Goal: Information Seeking & Learning: Learn about a topic

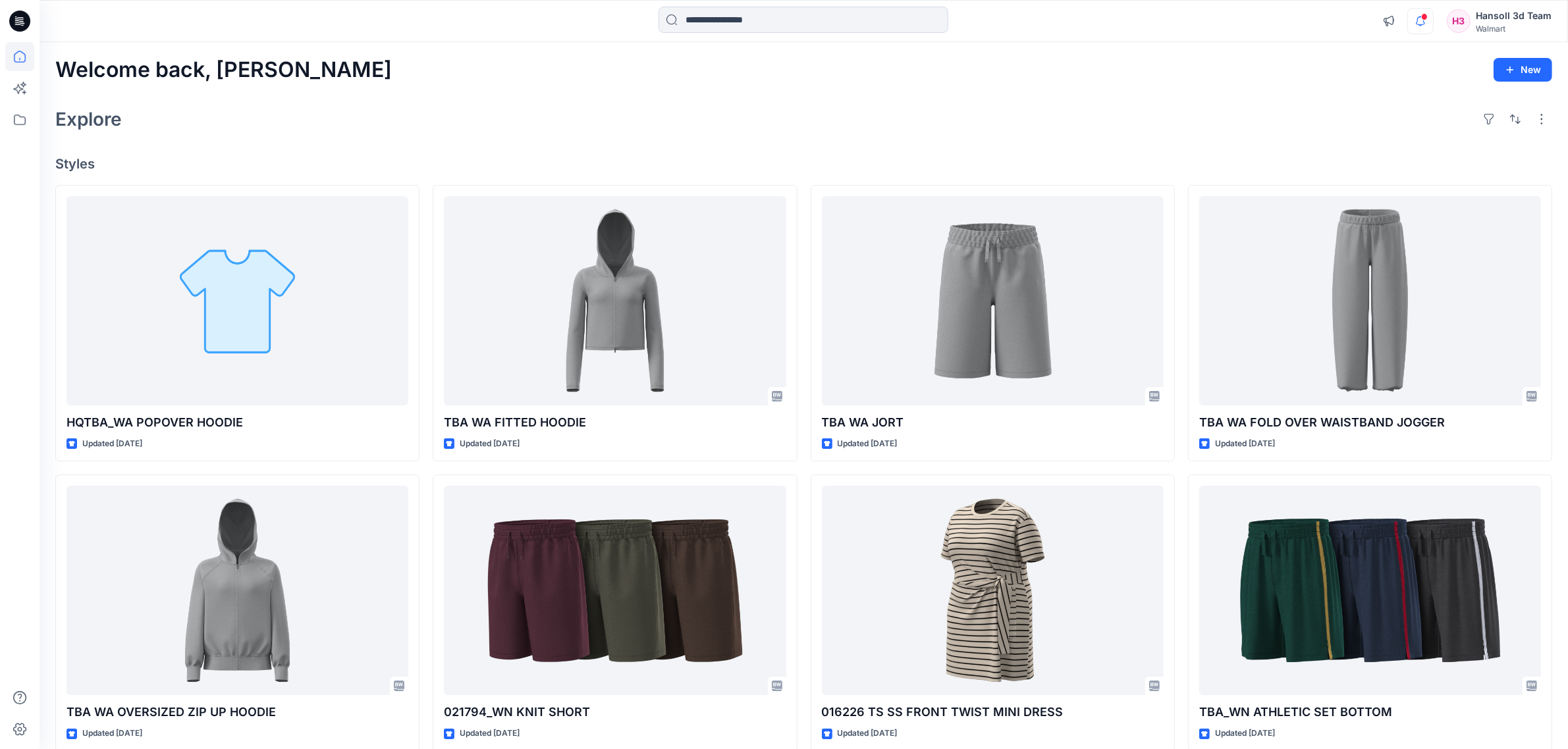
click at [1428, 30] on icon "button" at bounding box center [1420, 21] width 25 height 26
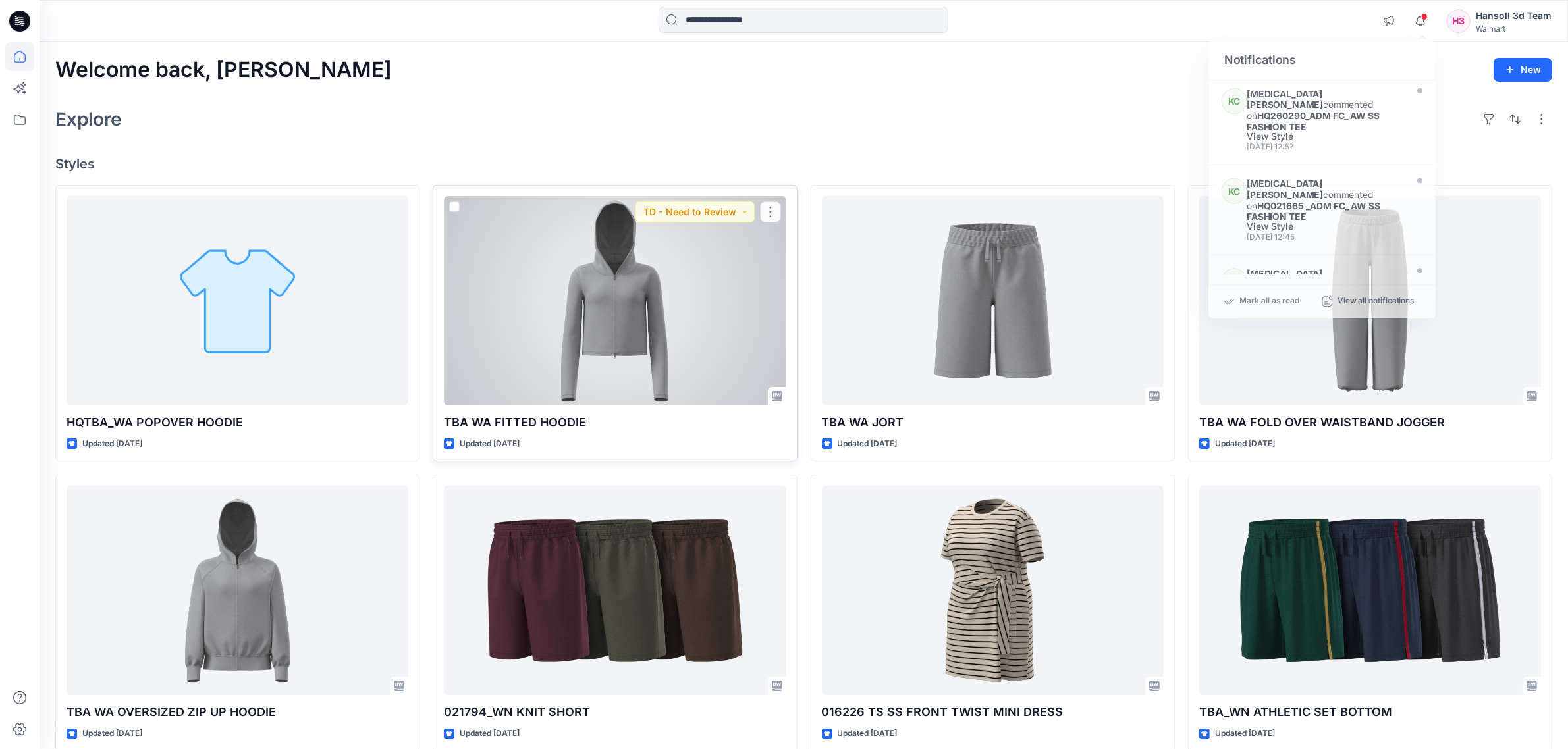
click at [617, 375] on div at bounding box center [614, 301] width 341 height 209
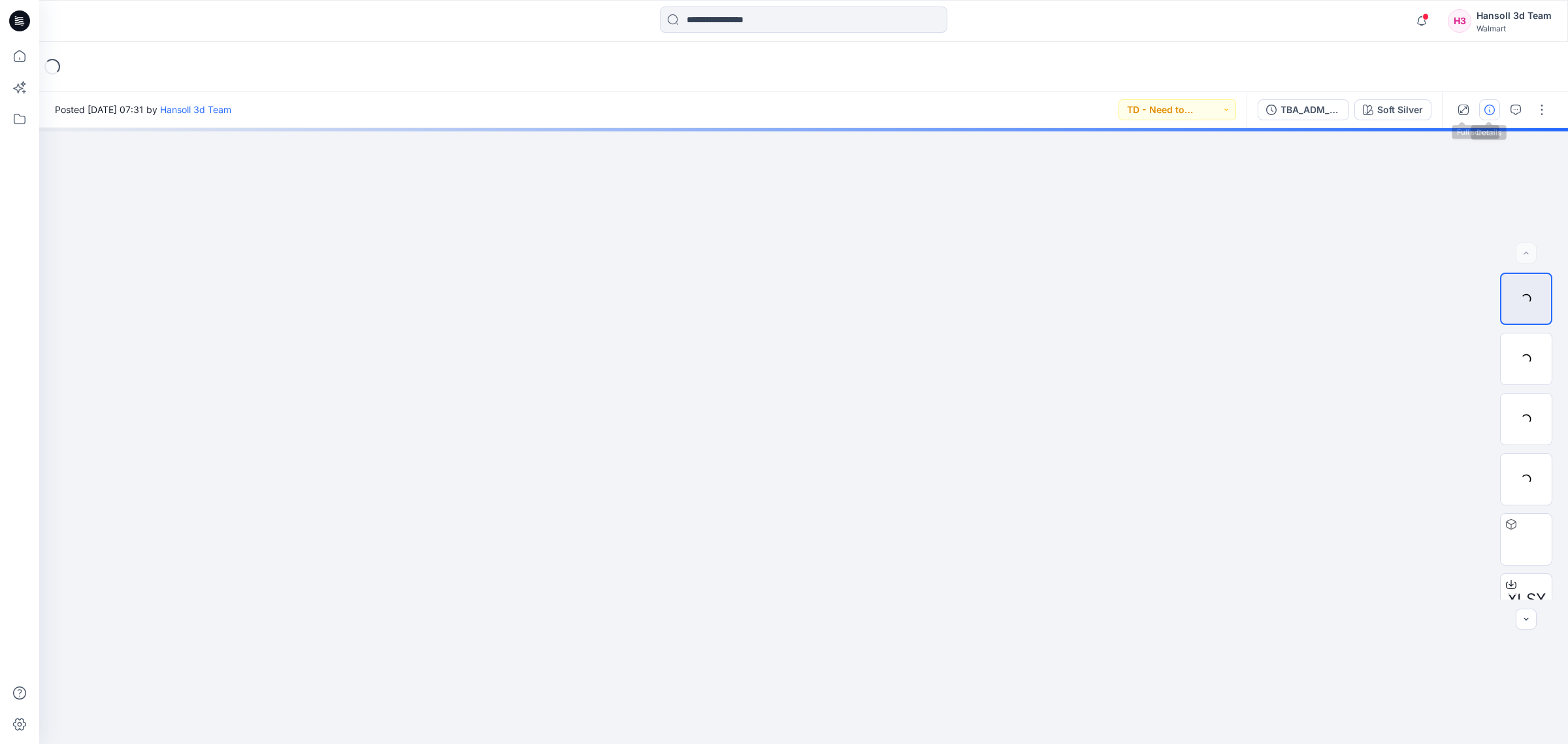
click at [1485, 112] on icon "button" at bounding box center [1490, 110] width 11 height 11
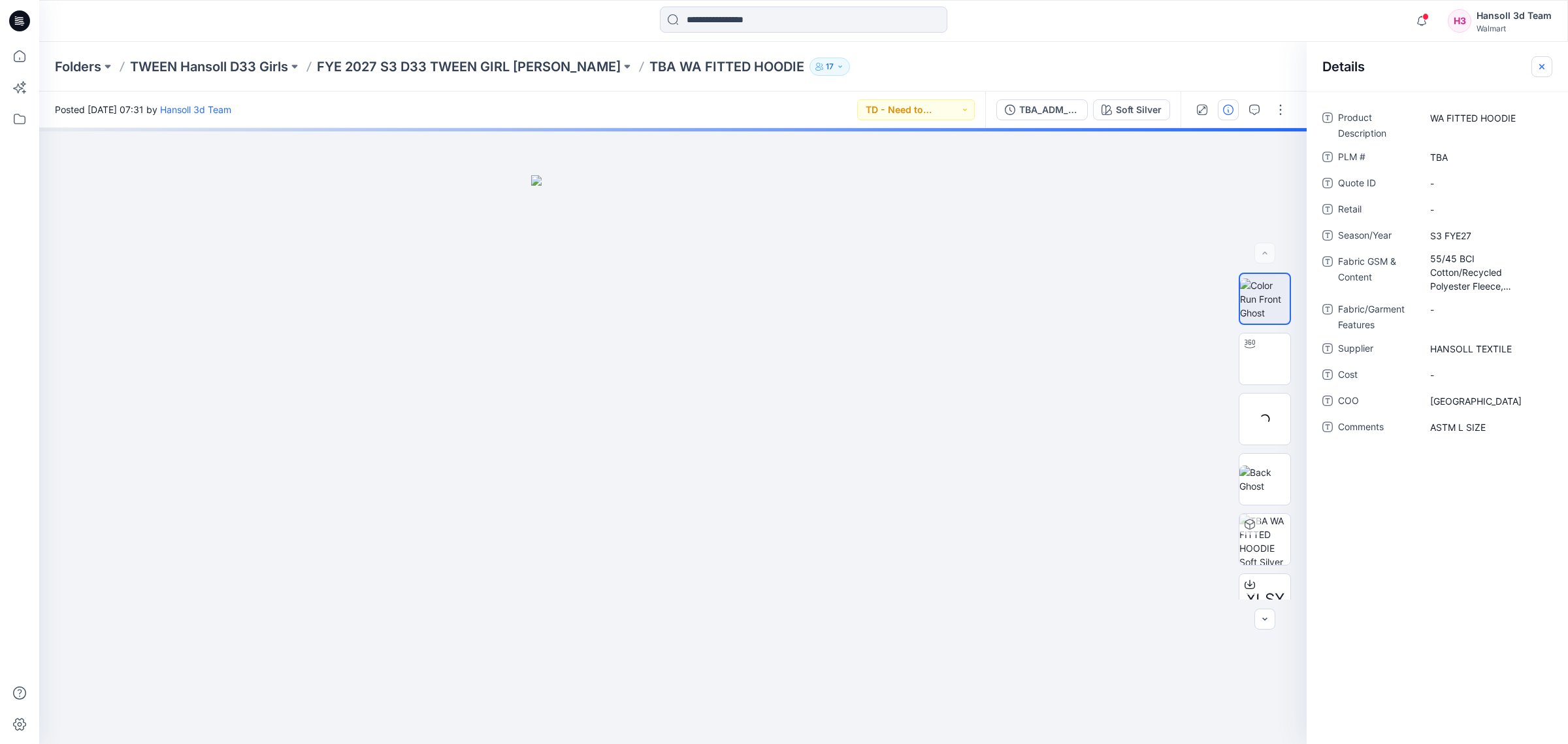
click at [1548, 67] on button "button" at bounding box center [1541, 66] width 21 height 21
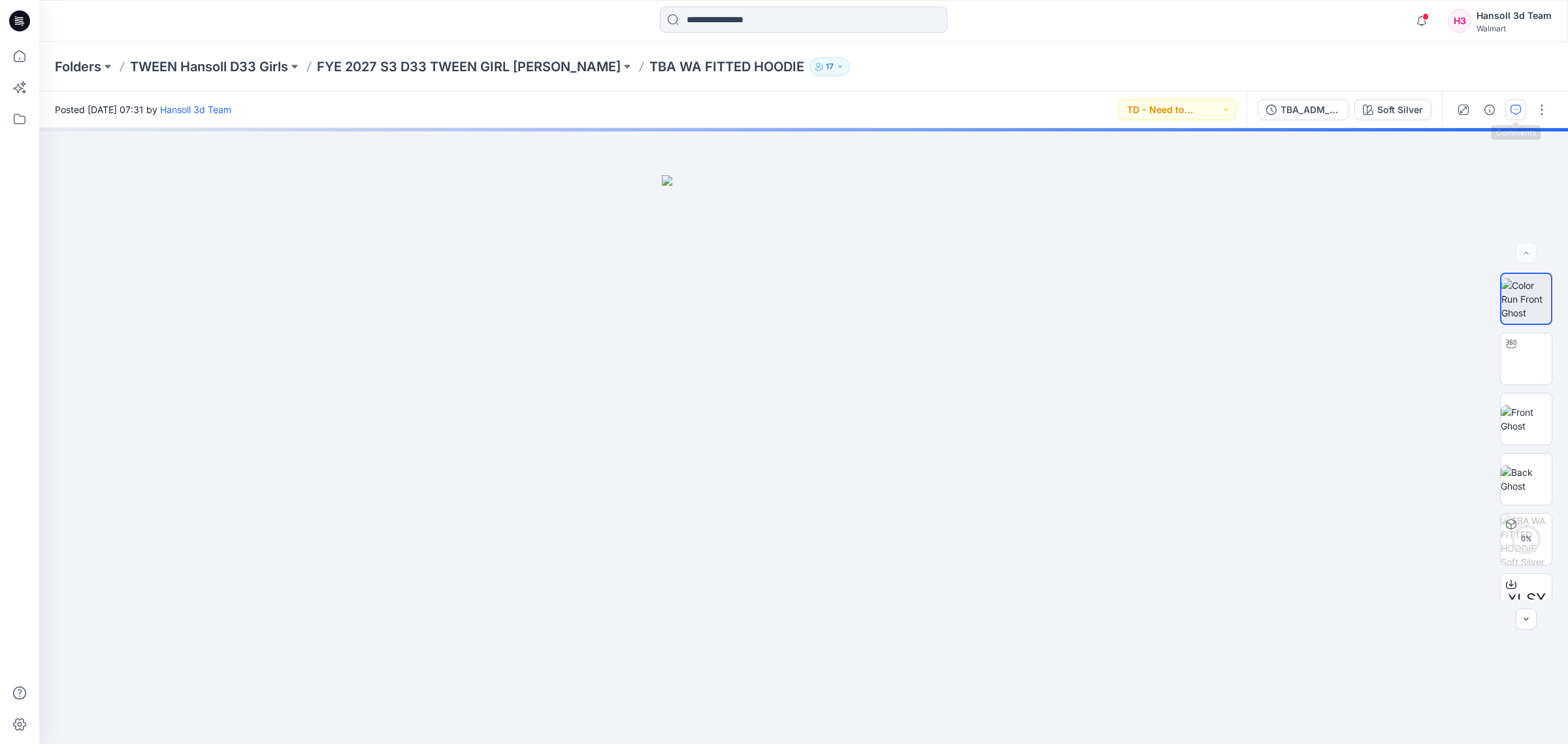
click at [1513, 108] on icon "button" at bounding box center [1516, 110] width 11 height 11
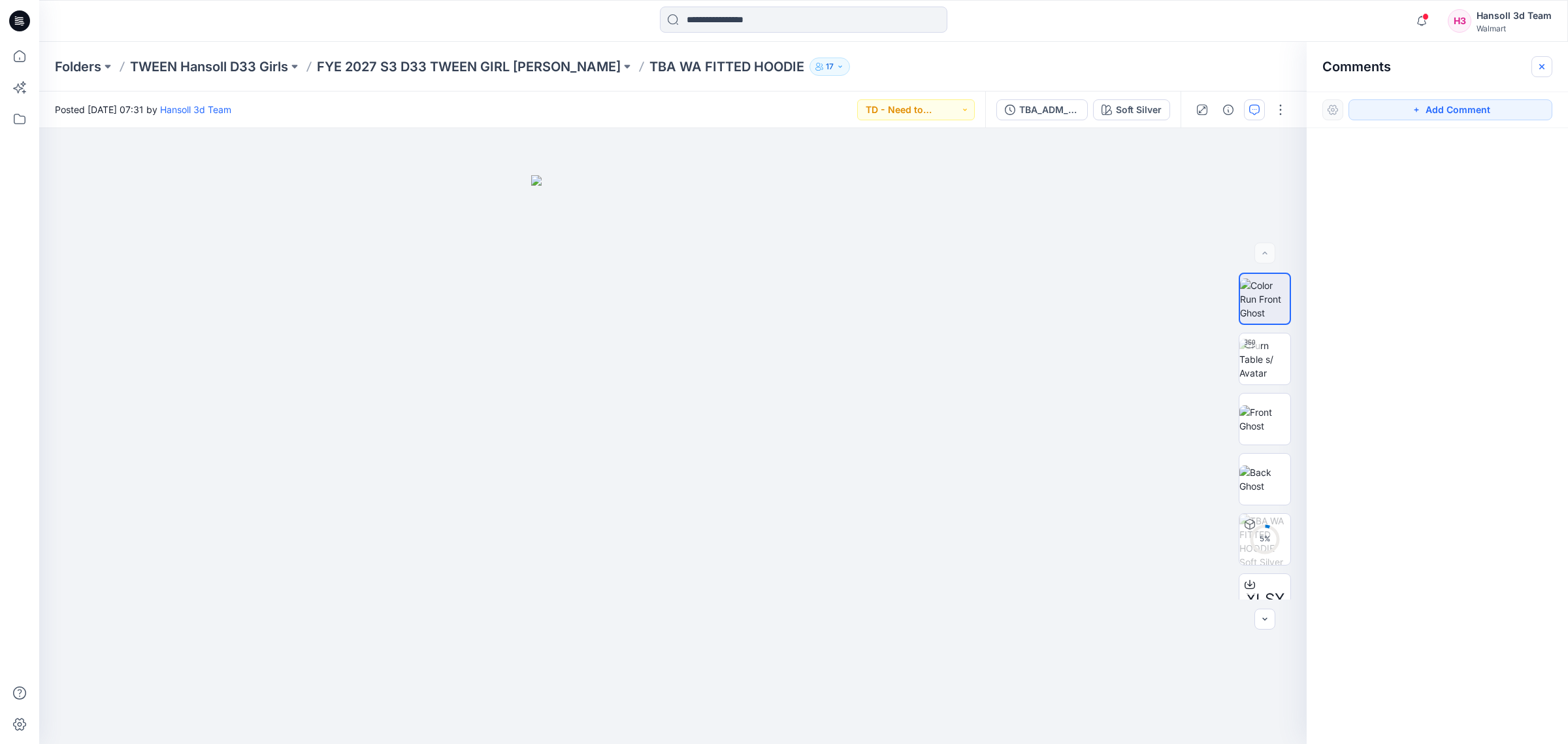
click at [1541, 72] on button "button" at bounding box center [1541, 66] width 21 height 21
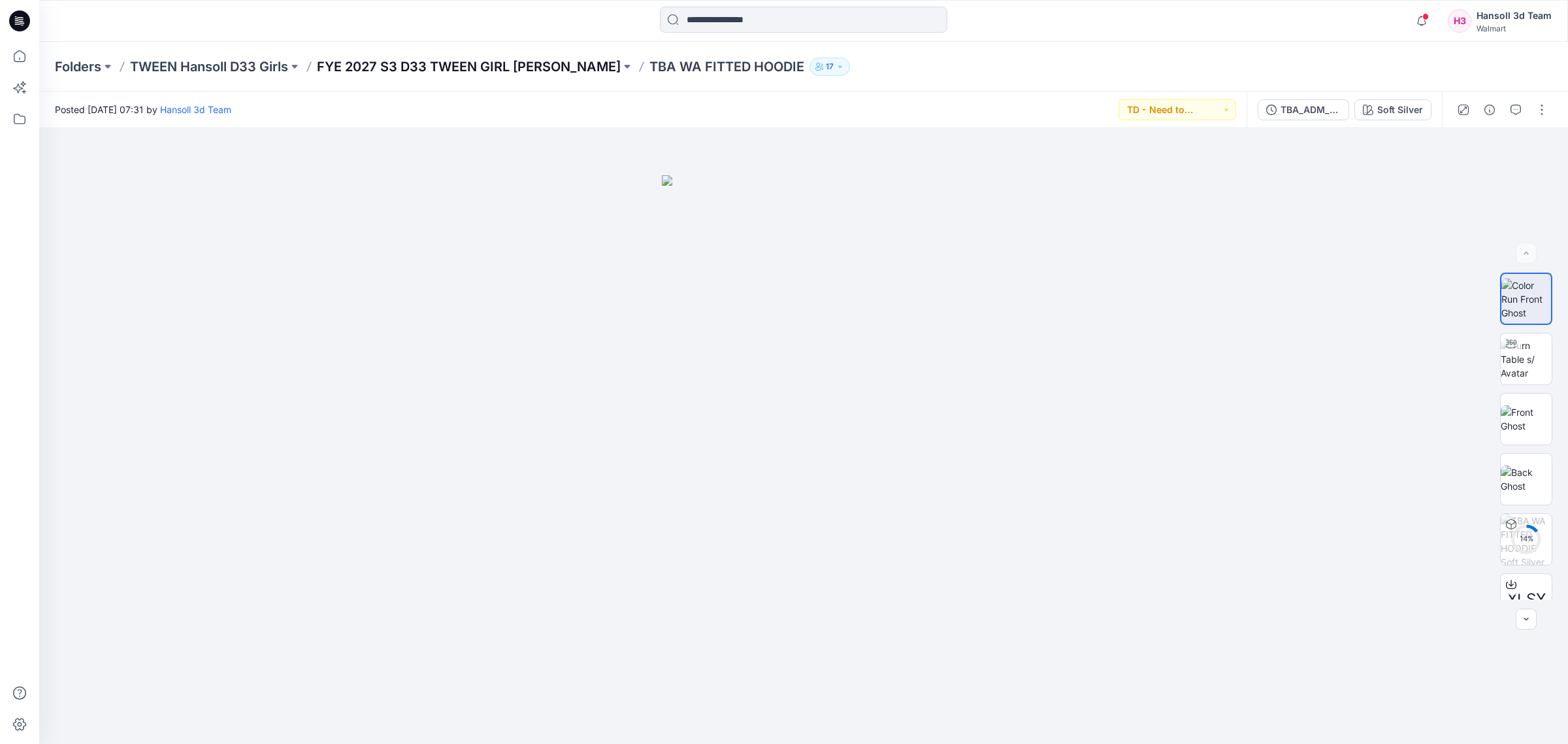
click at [553, 69] on p "FYE 2027 S3 D33 TWEEN GIRL [PERSON_NAME]" at bounding box center [469, 66] width 304 height 18
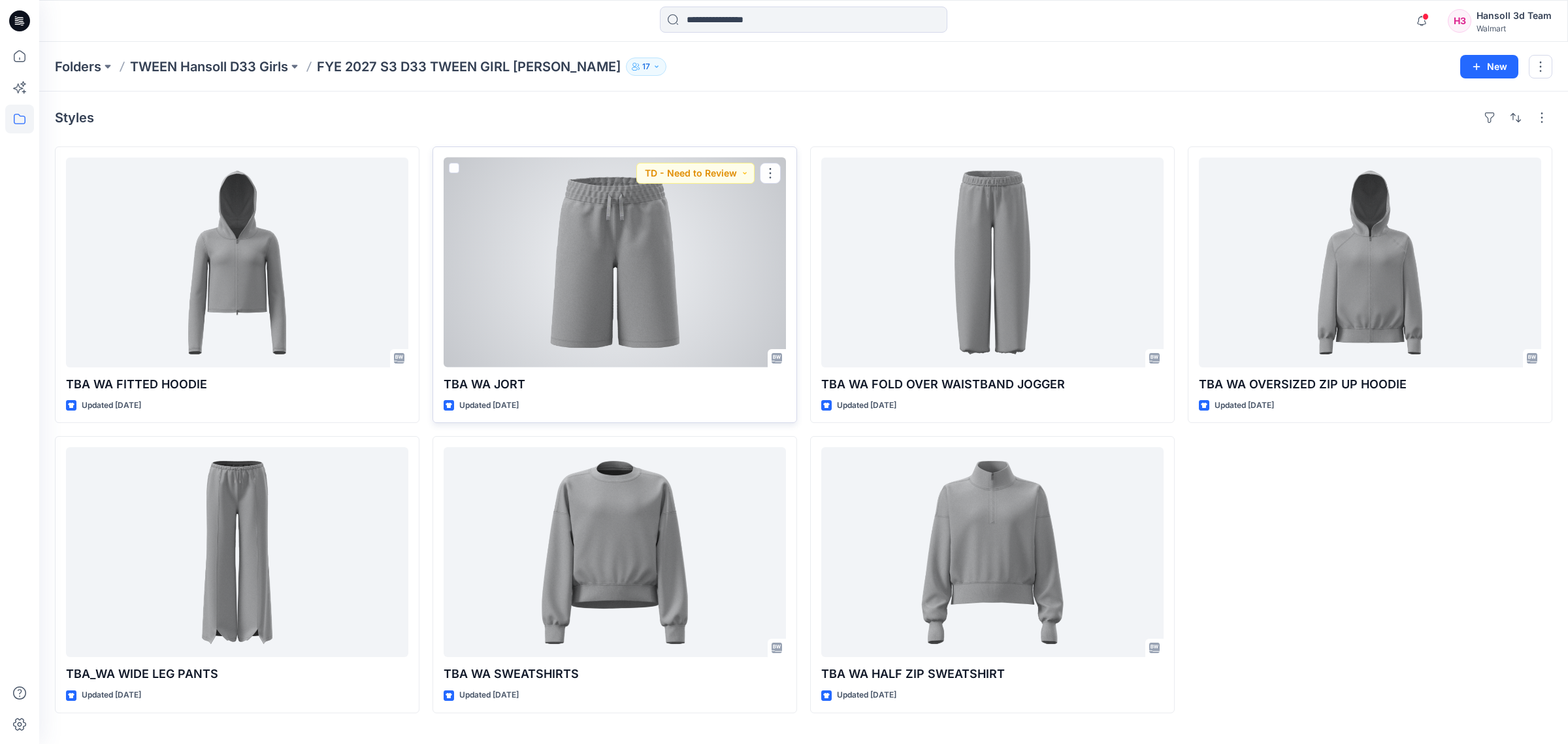
click at [572, 295] on div at bounding box center [614, 262] width 342 height 210
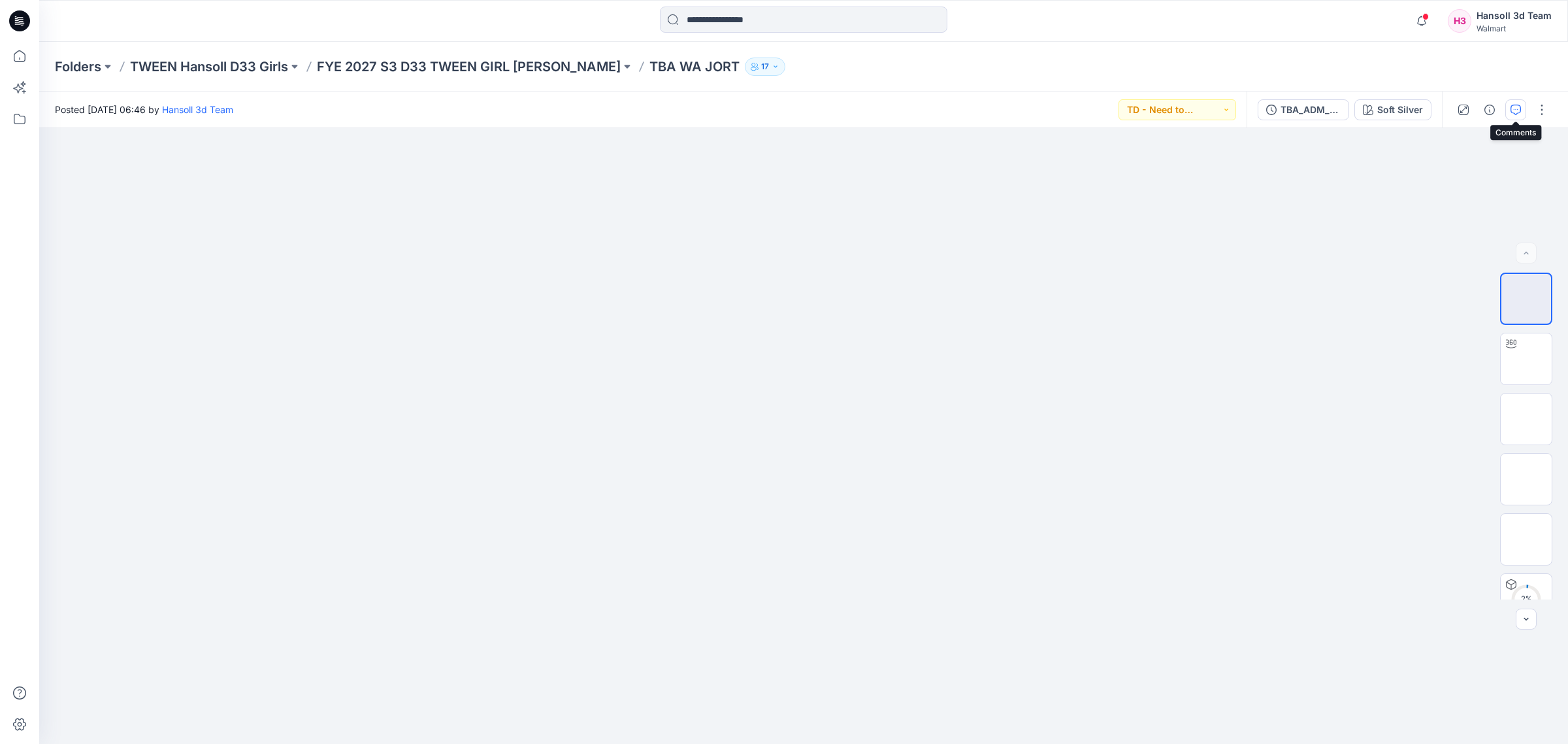
click at [1517, 114] on icon "button" at bounding box center [1516, 110] width 11 height 11
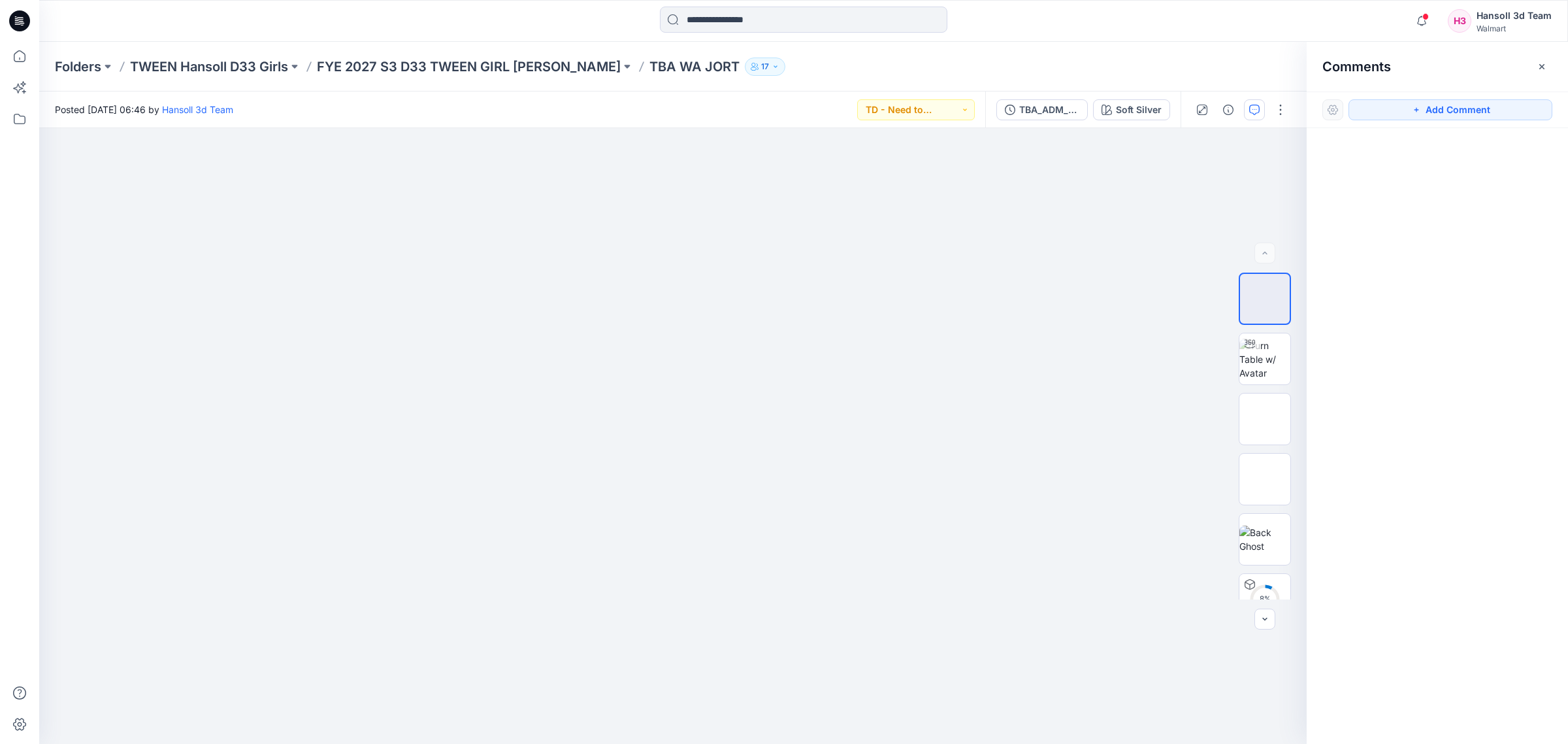
drag, startPoint x: 1539, startPoint y: 63, endPoint x: 1469, endPoint y: 63, distance: 70.0
click at [1539, 63] on icon "button" at bounding box center [1542, 67] width 11 height 11
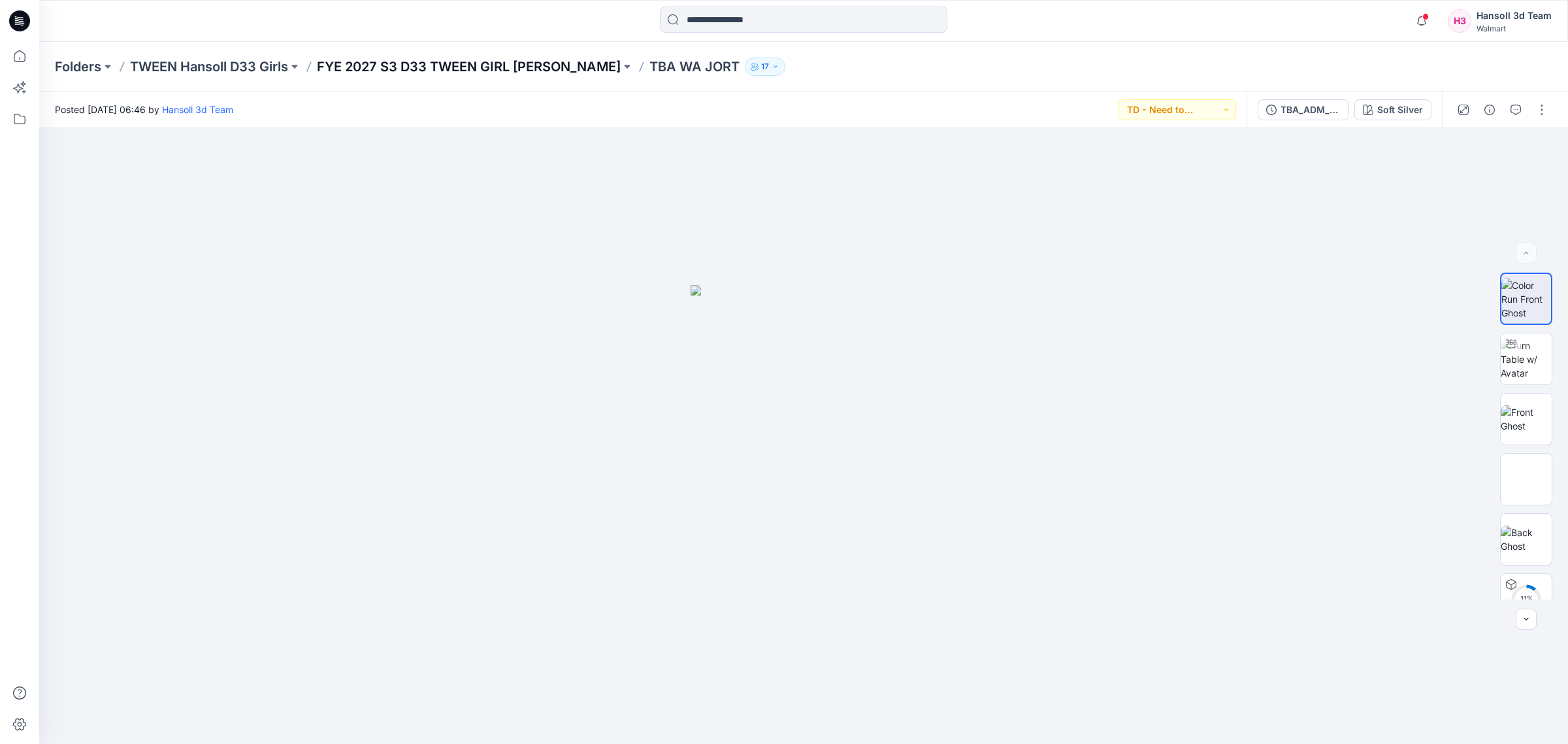
click at [559, 70] on p "FYE 2027 S3 D33 TWEEN GIRL [PERSON_NAME]" at bounding box center [469, 66] width 304 height 18
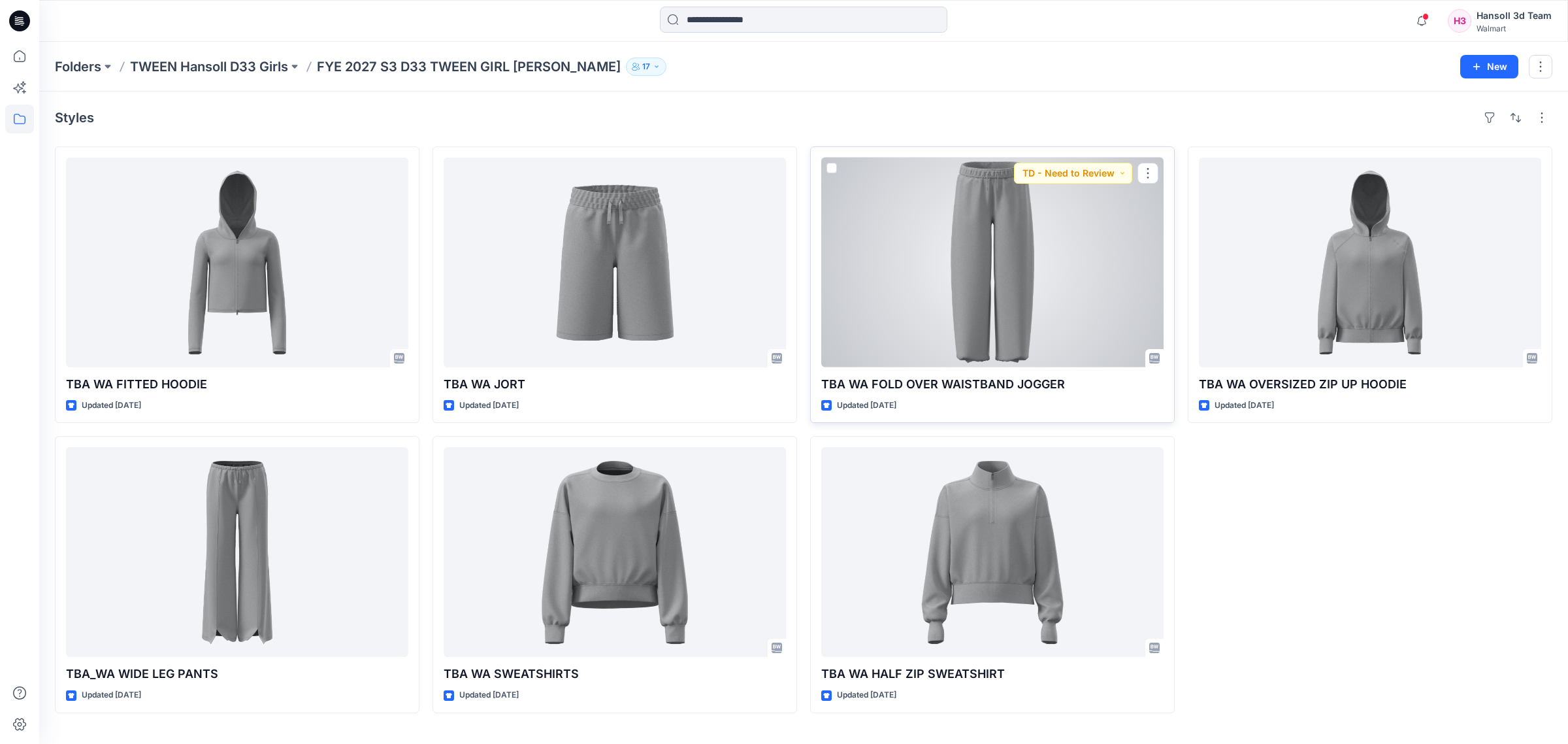
click at [1022, 283] on div at bounding box center [992, 262] width 342 height 210
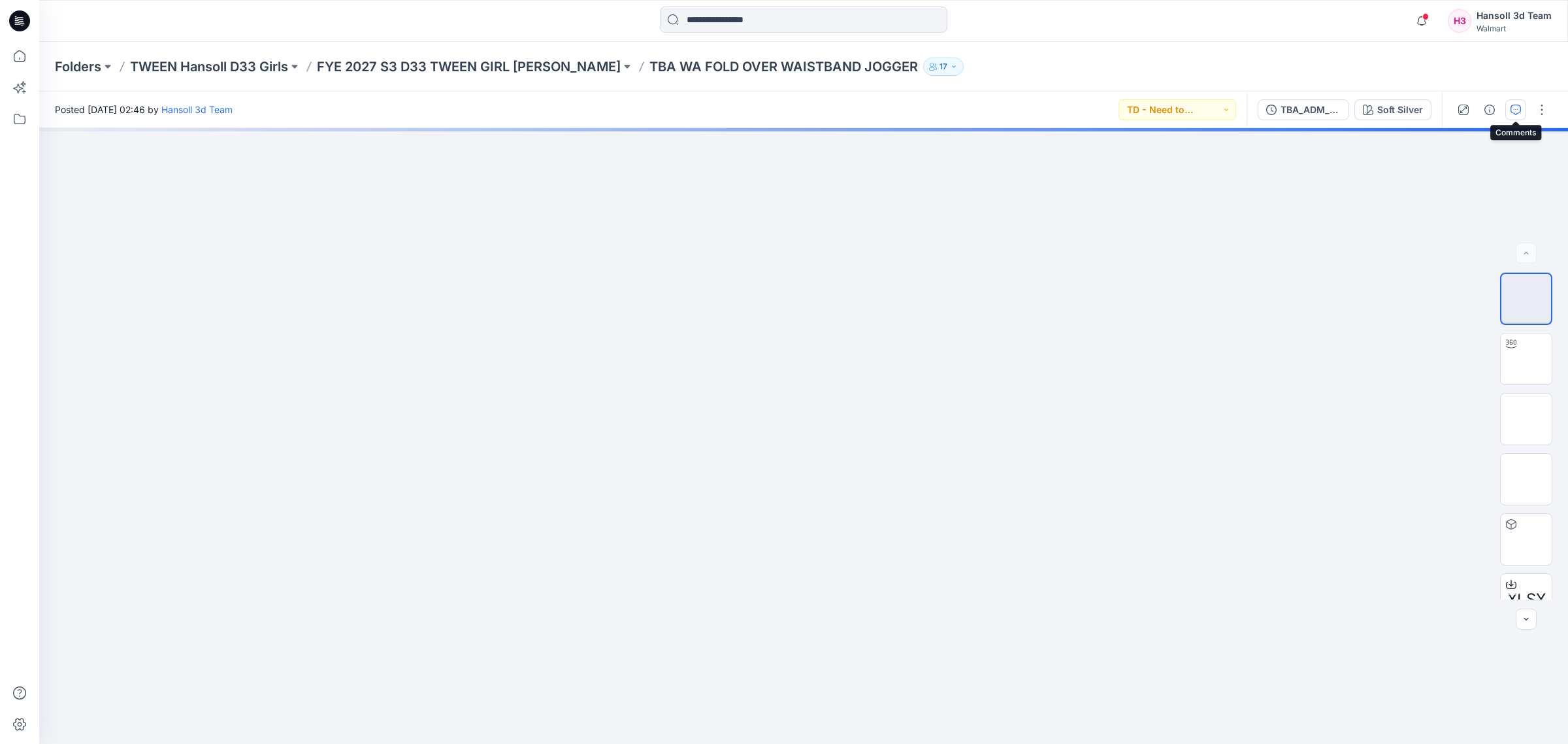
click at [1517, 108] on icon "button" at bounding box center [1516, 108] width 4 height 1
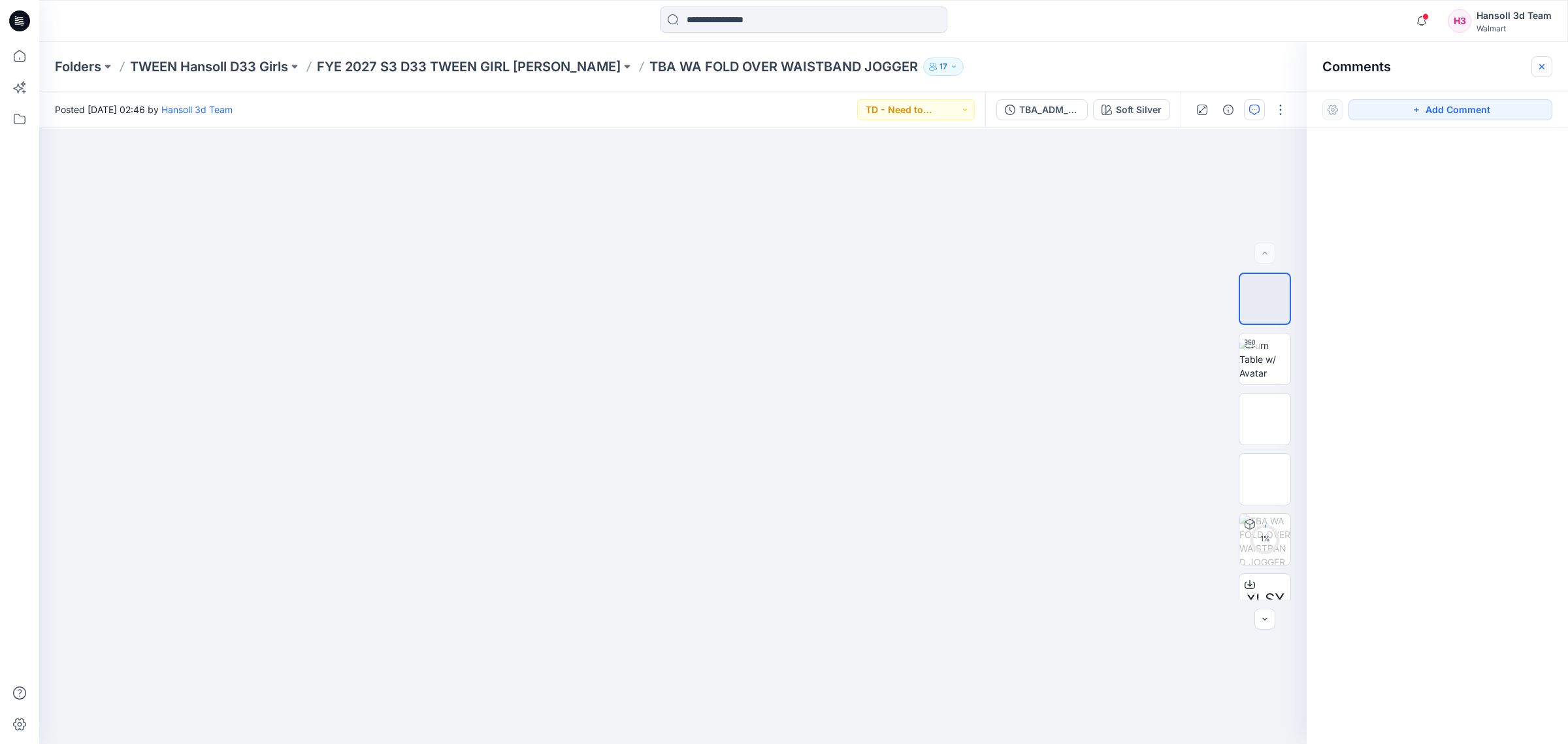
click at [1537, 70] on icon "button" at bounding box center [1542, 67] width 11 height 11
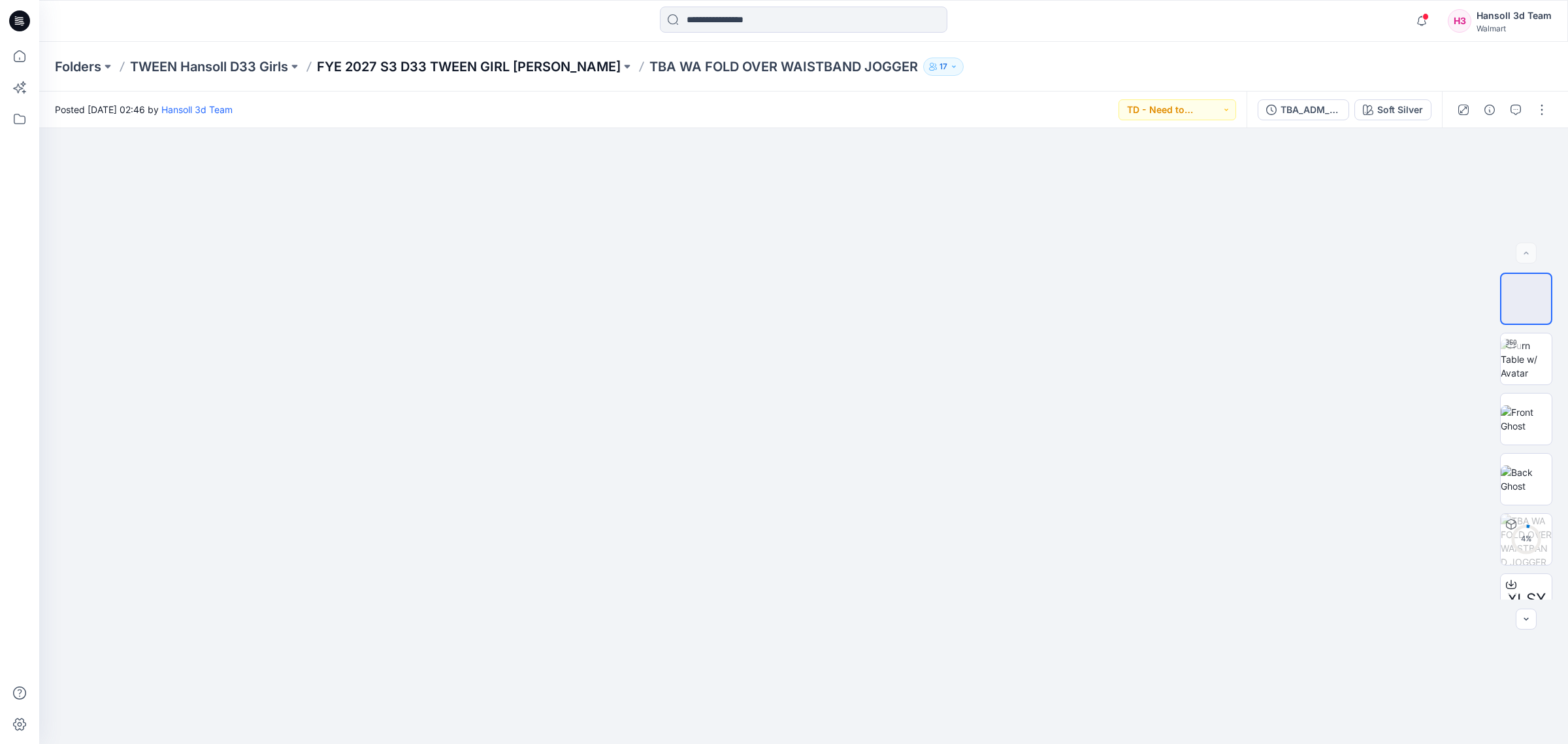
click at [507, 61] on p "FYE 2027 S3 D33 TWEEN GIRL [PERSON_NAME]" at bounding box center [469, 66] width 304 height 18
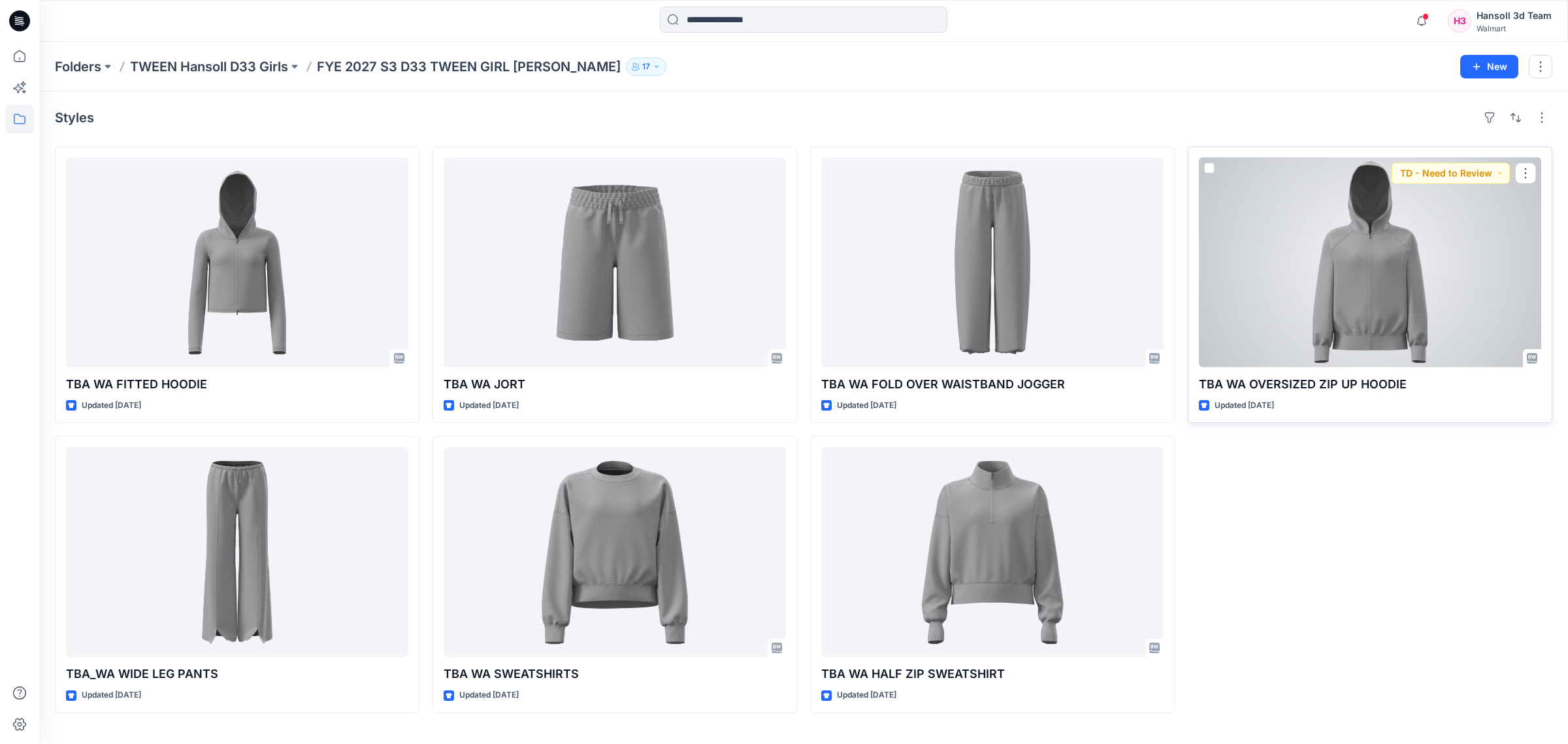
click at [1371, 322] on div at bounding box center [1370, 262] width 342 height 210
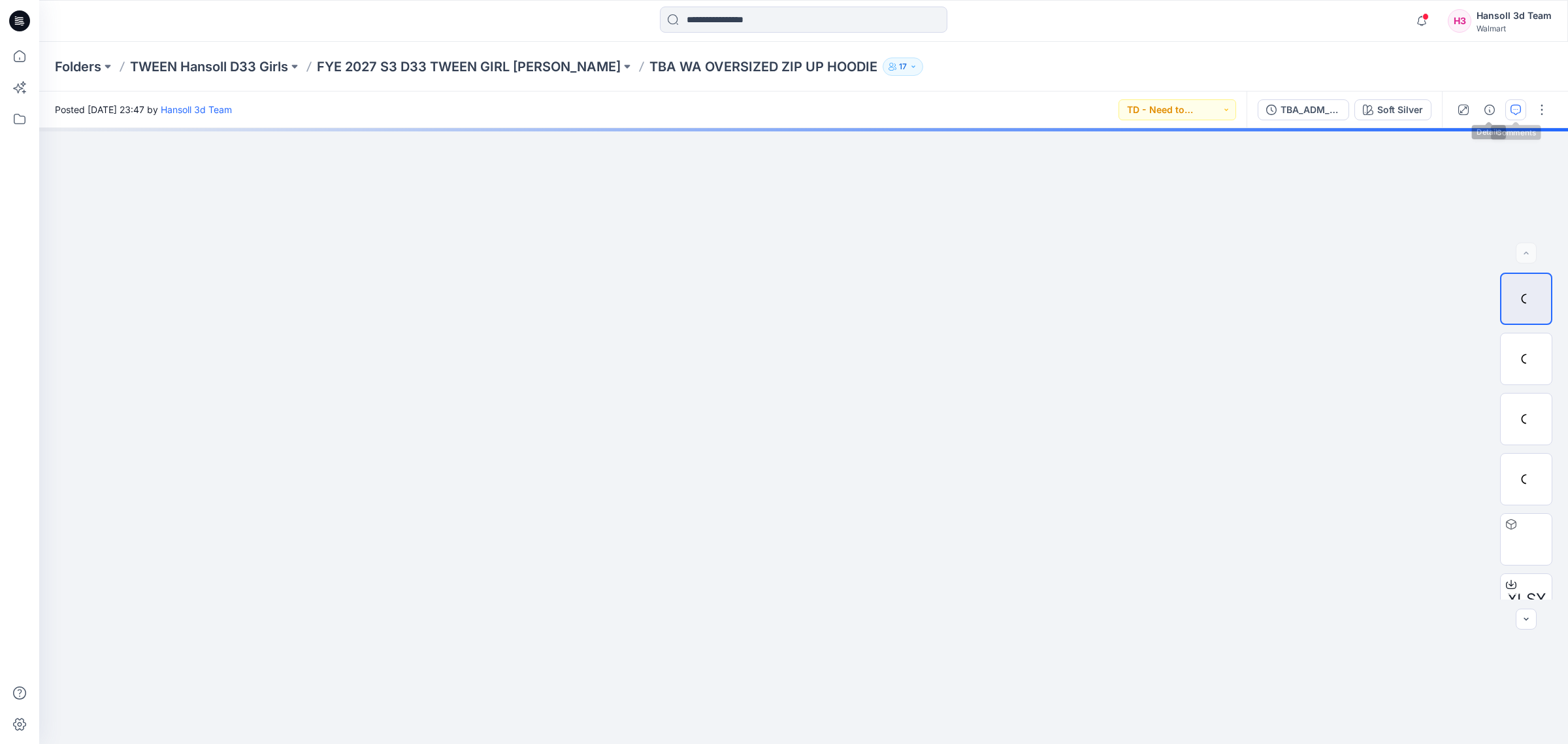
click at [1510, 108] on button "button" at bounding box center [1515, 109] width 21 height 21
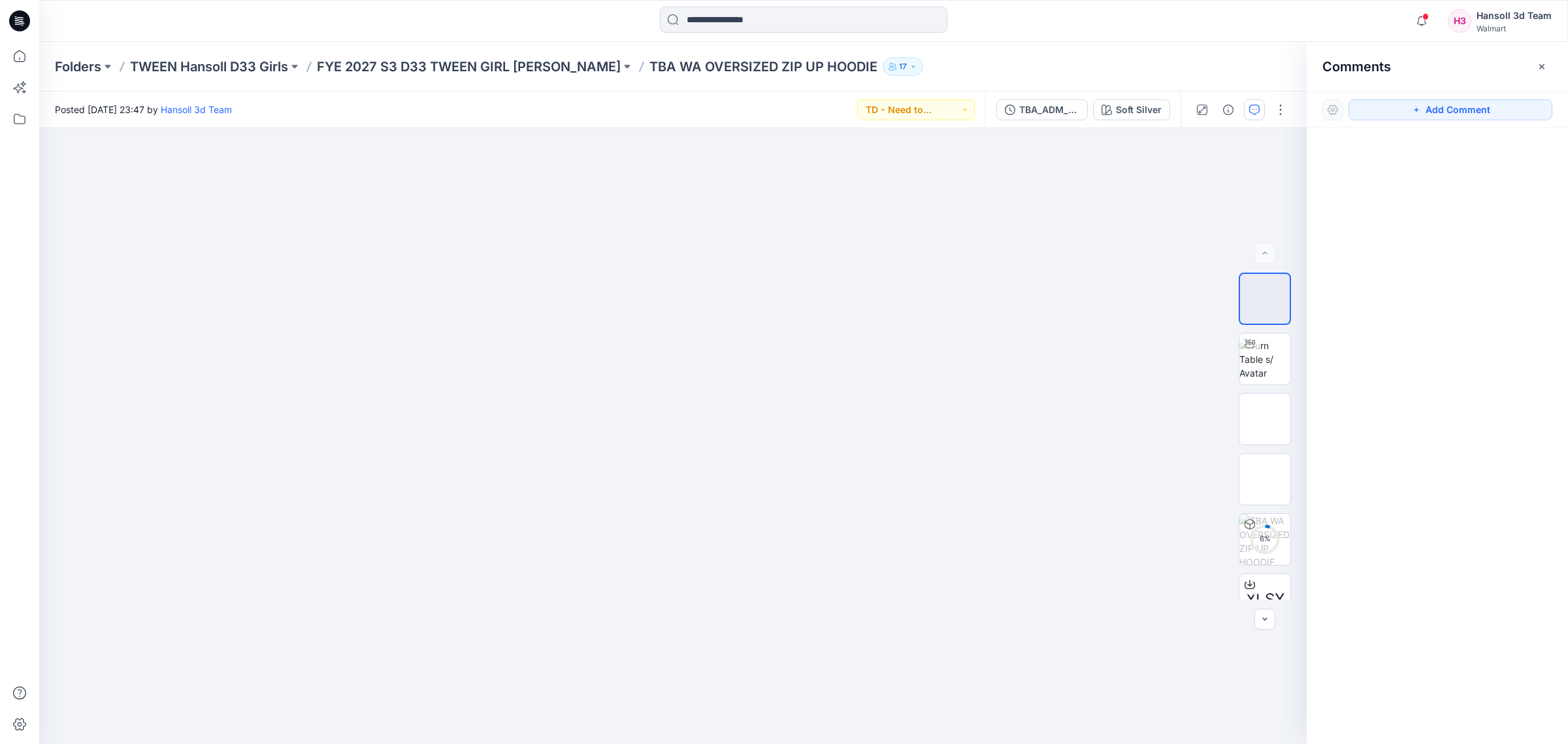
click at [439, 79] on div "Folders TWEEN Hansoll D33 Girls FYE 2027 S3 D33 TWEEN GIRL HANSOLL TBA WA OVERS…" at bounding box center [804, 67] width 1530 height 50
click at [439, 77] on div "Folders TWEEN Hansoll D33 Girls FYE 2027 S3 D33 TWEEN GIRL HANSOLL TBA WA OVERS…" at bounding box center [804, 67] width 1530 height 50
click at [499, 55] on div "Folders TWEEN Hansoll D33 Girls FYE 2027 S3 D33 TWEEN GIRL HANSOLL TBA WA OVERS…" at bounding box center [804, 67] width 1530 height 50
click at [498, 72] on p "FYE 2027 S3 D33 TWEEN GIRL [PERSON_NAME]" at bounding box center [469, 66] width 304 height 18
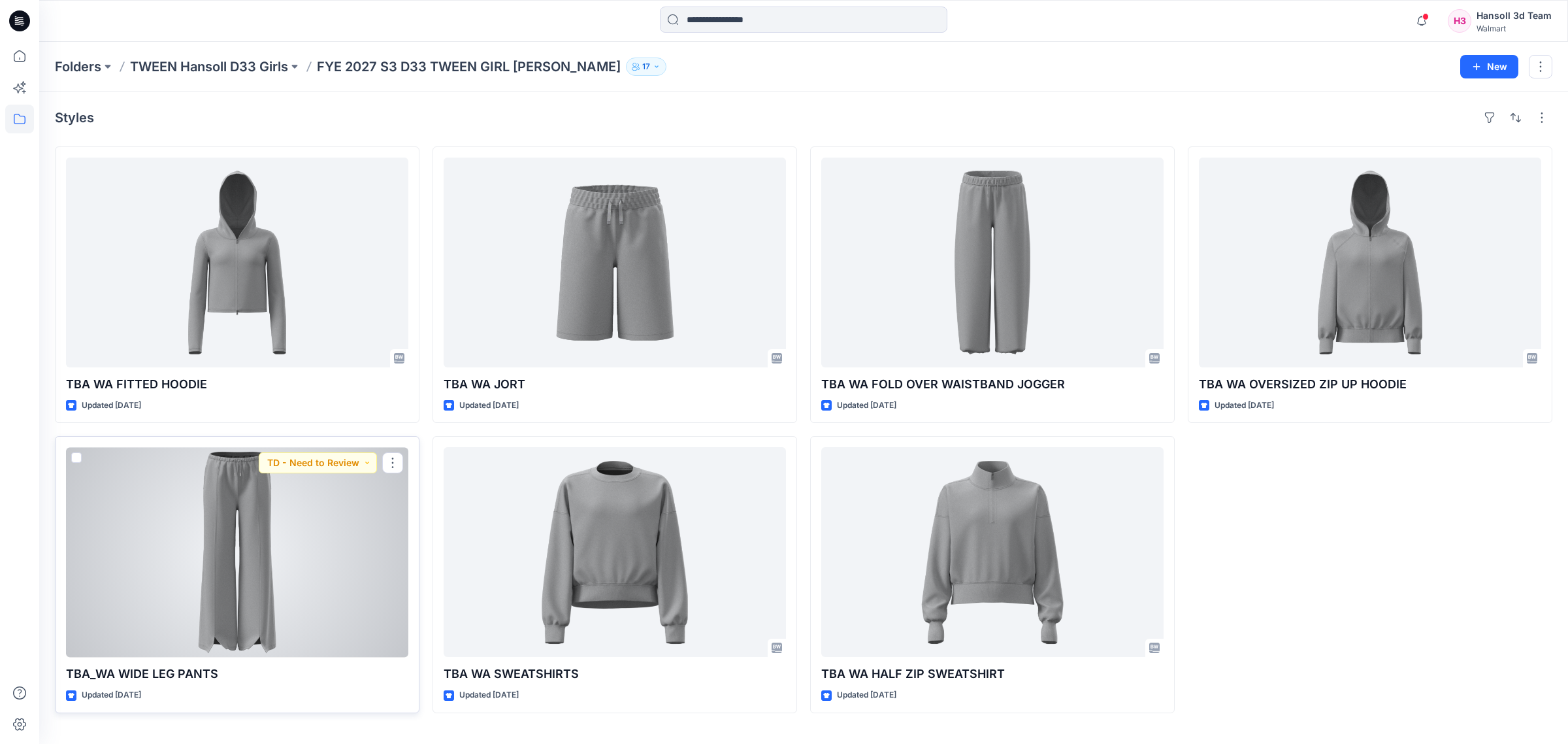
click at [268, 596] on div at bounding box center [237, 552] width 342 height 210
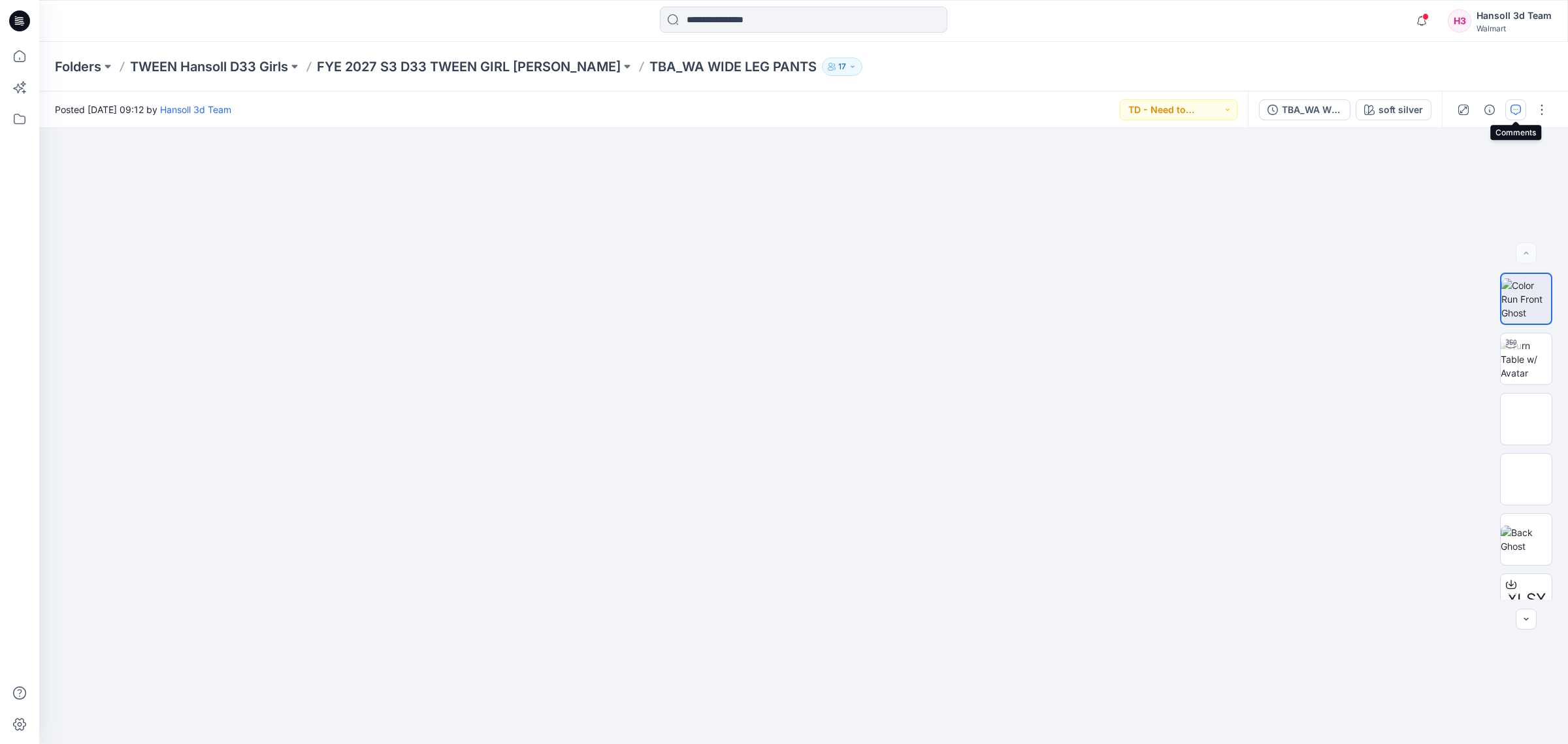
click at [1520, 113] on icon "button" at bounding box center [1516, 110] width 11 height 11
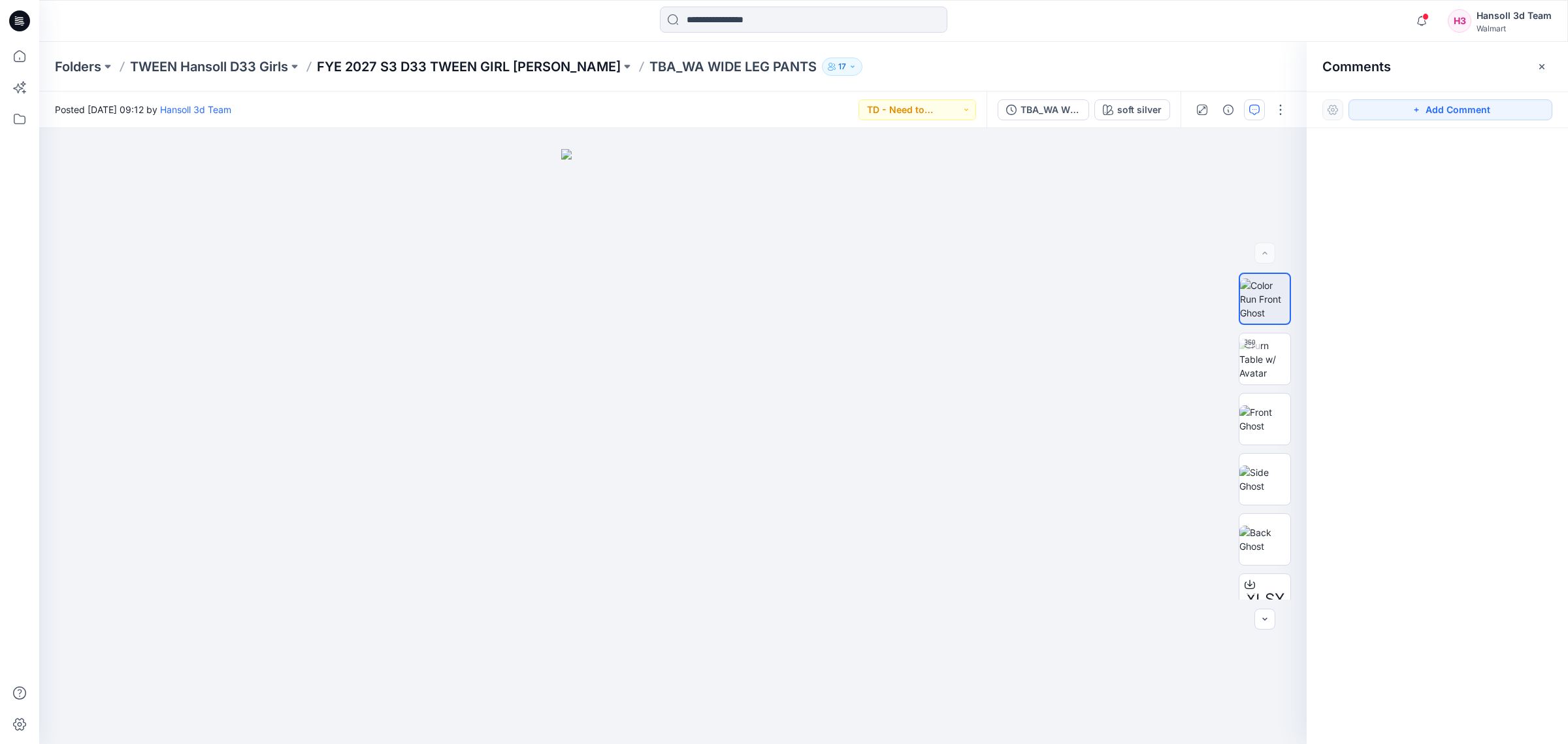
click at [481, 71] on p "FYE 2027 S3 D33 TWEEN GIRL [PERSON_NAME]" at bounding box center [469, 66] width 304 height 18
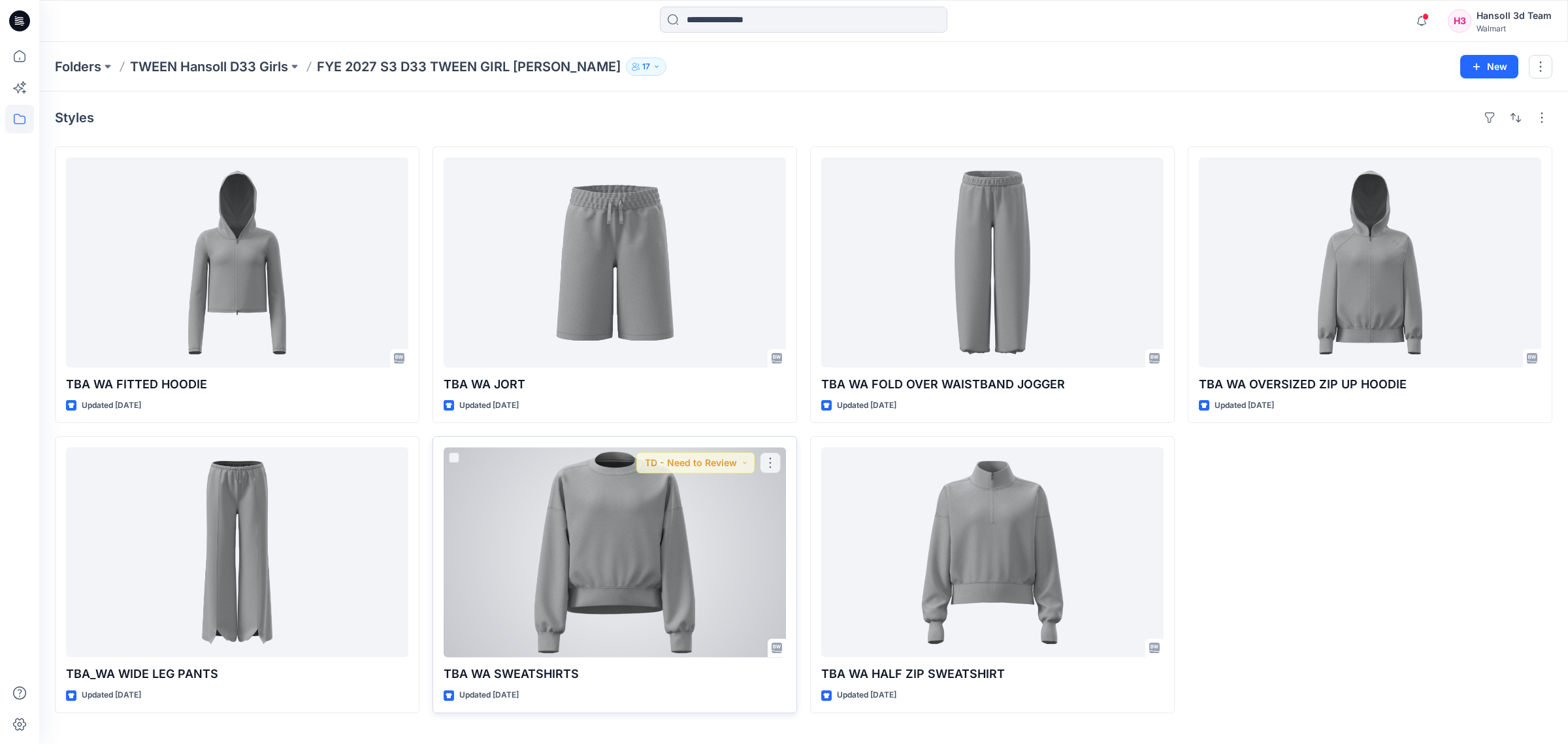
click at [687, 576] on div at bounding box center [614, 552] width 342 height 210
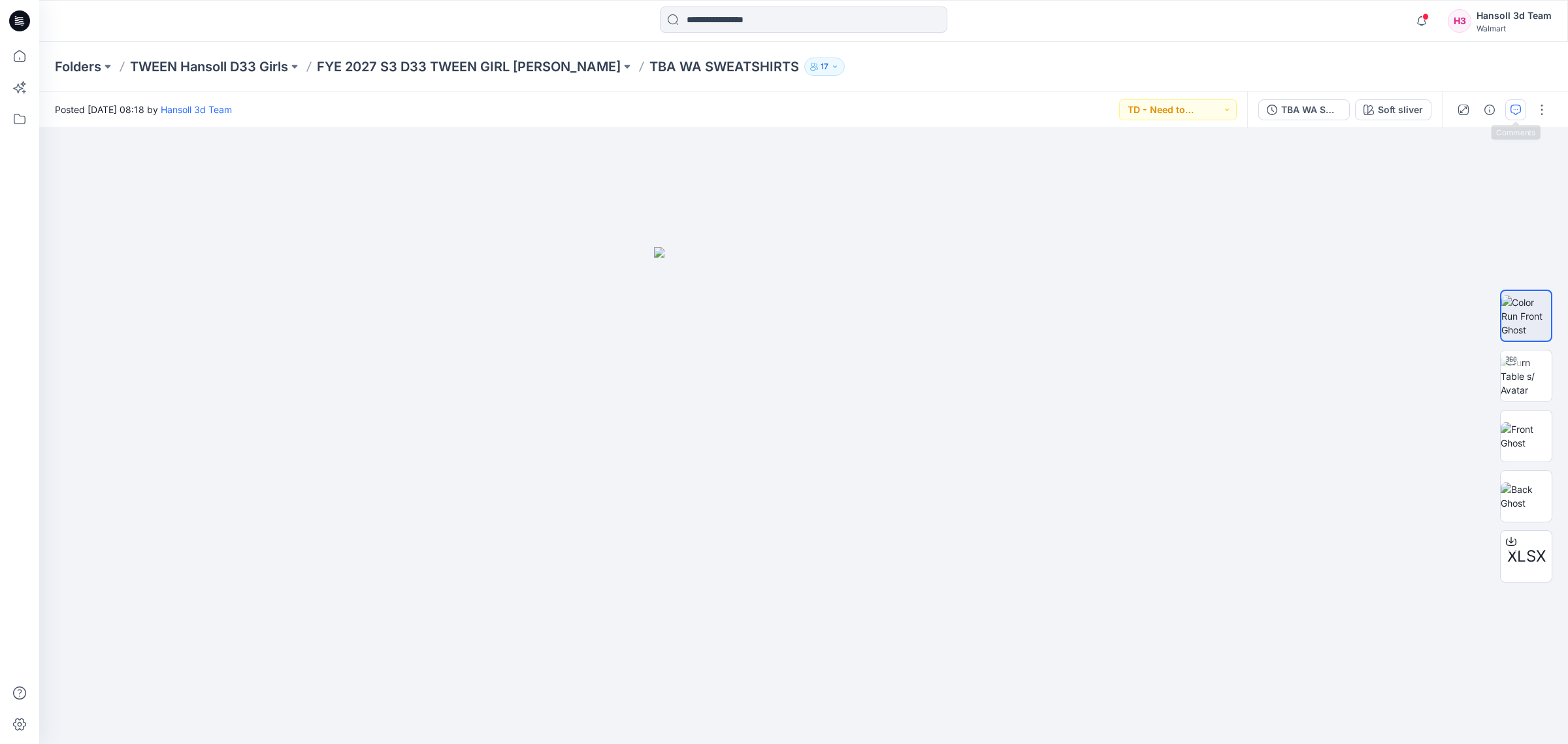
click at [1520, 110] on icon "button" at bounding box center [1516, 110] width 11 height 11
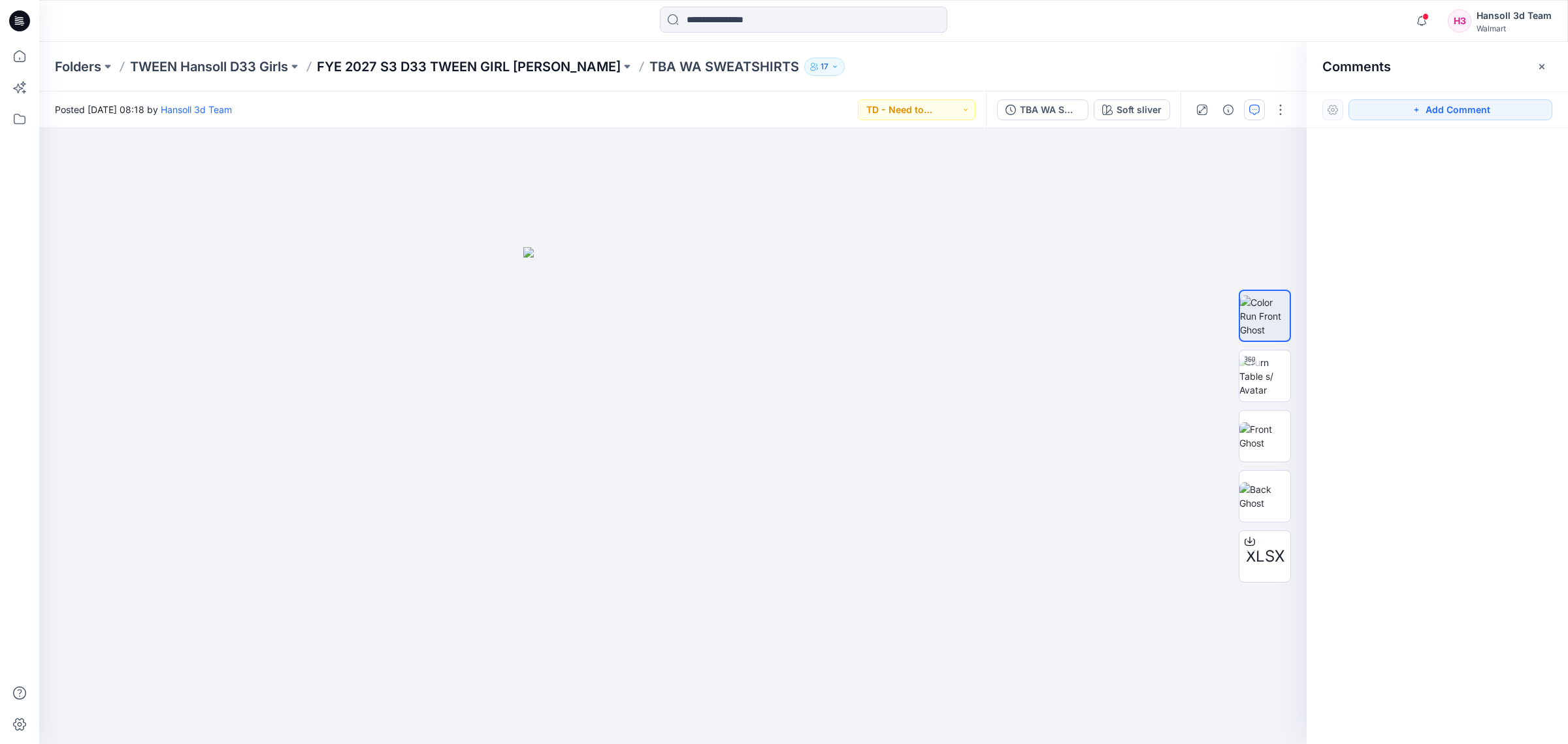
click at [507, 62] on p "FYE 2027 S3 D33 TWEEN GIRL [PERSON_NAME]" at bounding box center [469, 66] width 304 height 18
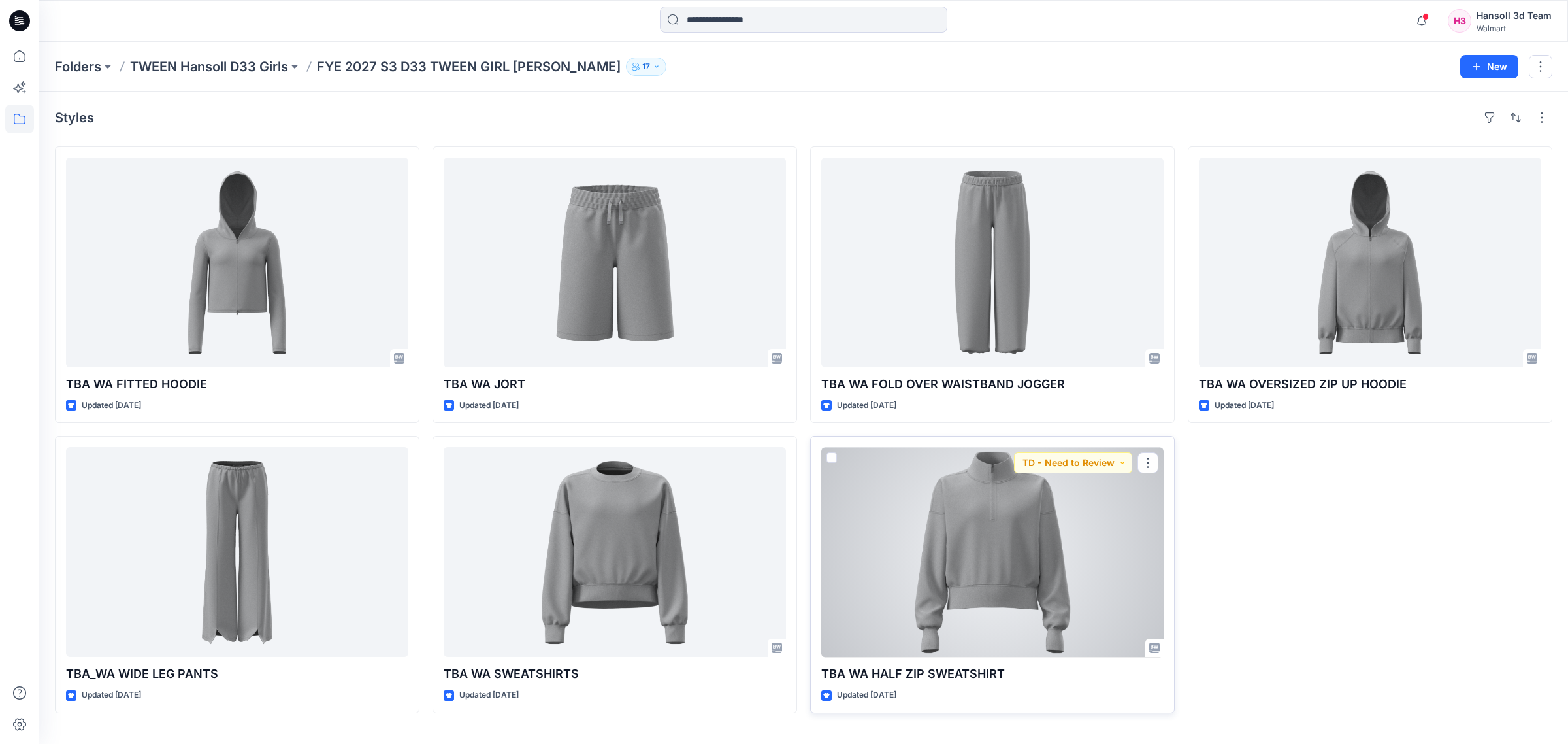
click at [917, 587] on div at bounding box center [992, 552] width 342 height 210
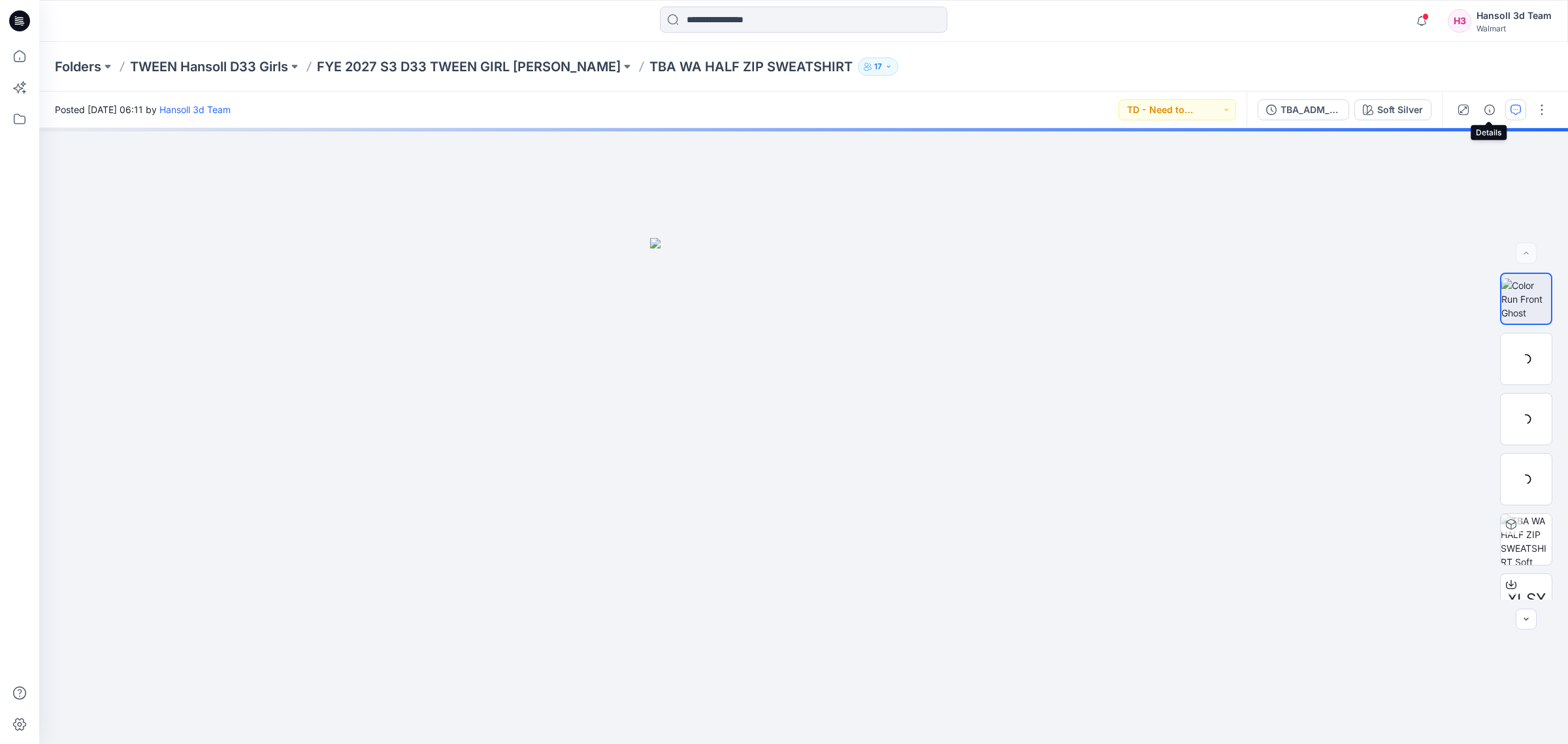
click at [1505, 106] on button "button" at bounding box center [1515, 109] width 21 height 21
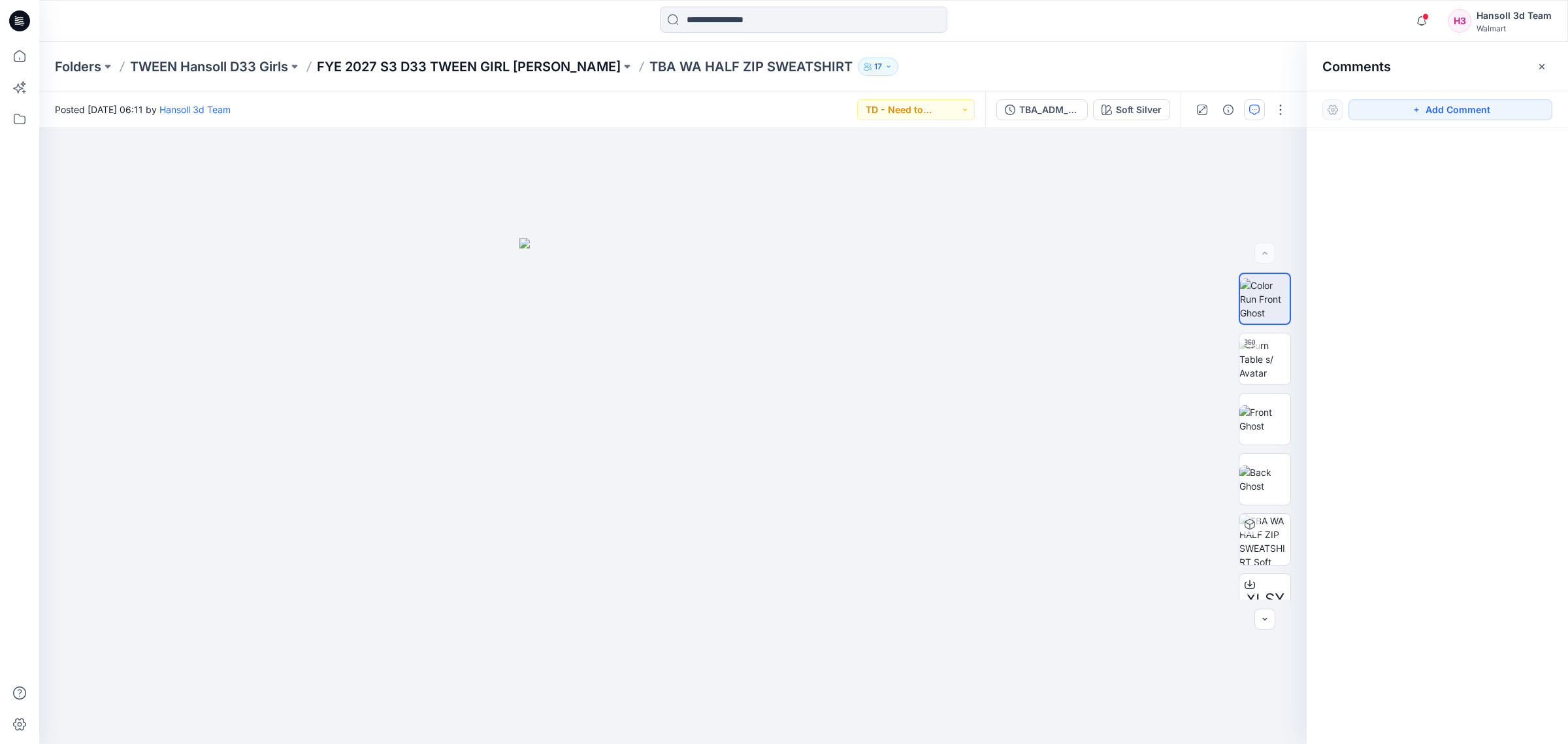
click at [495, 74] on p "FYE 2027 S3 D33 TWEEN GIRL [PERSON_NAME]" at bounding box center [469, 66] width 304 height 18
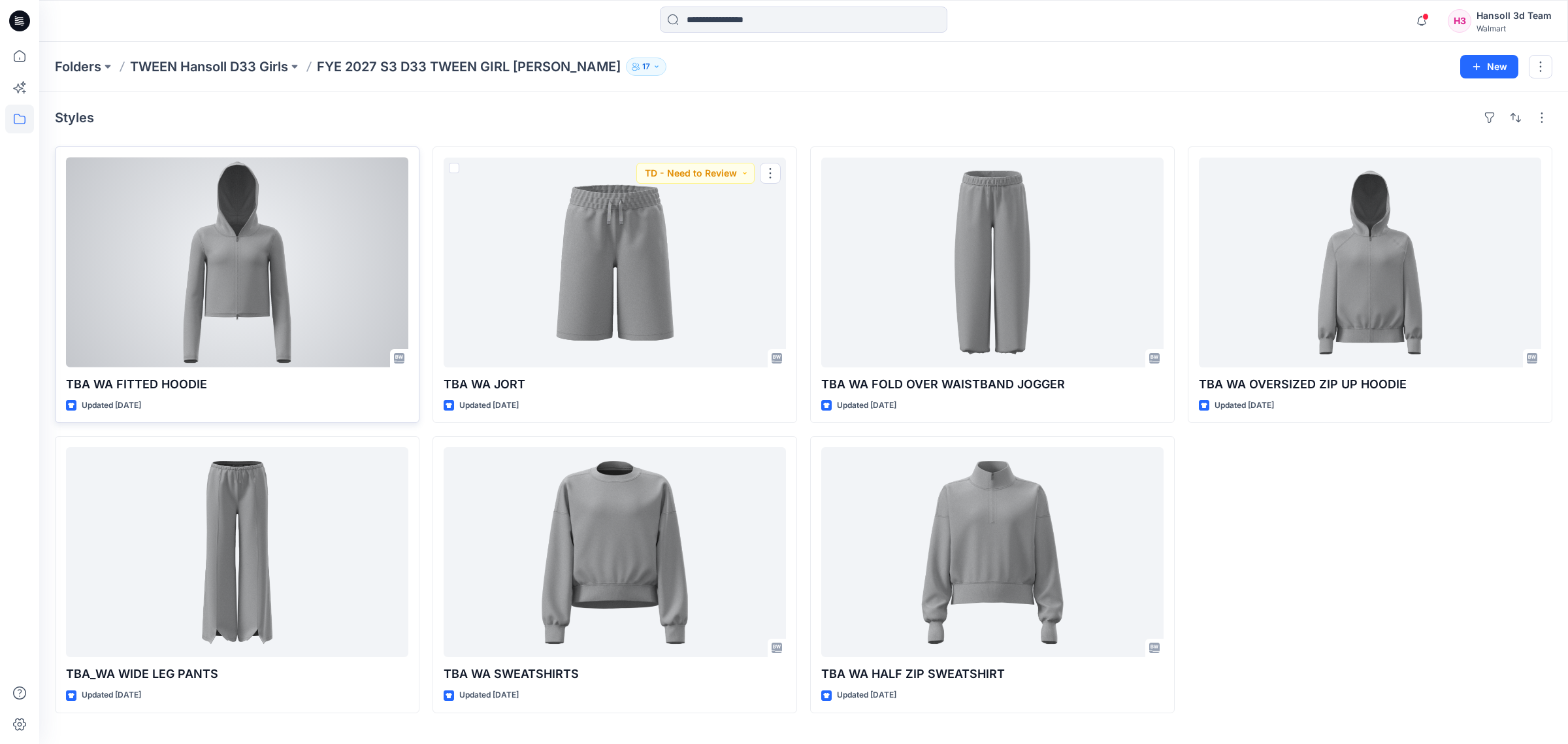
click at [236, 281] on div at bounding box center [237, 262] width 342 height 210
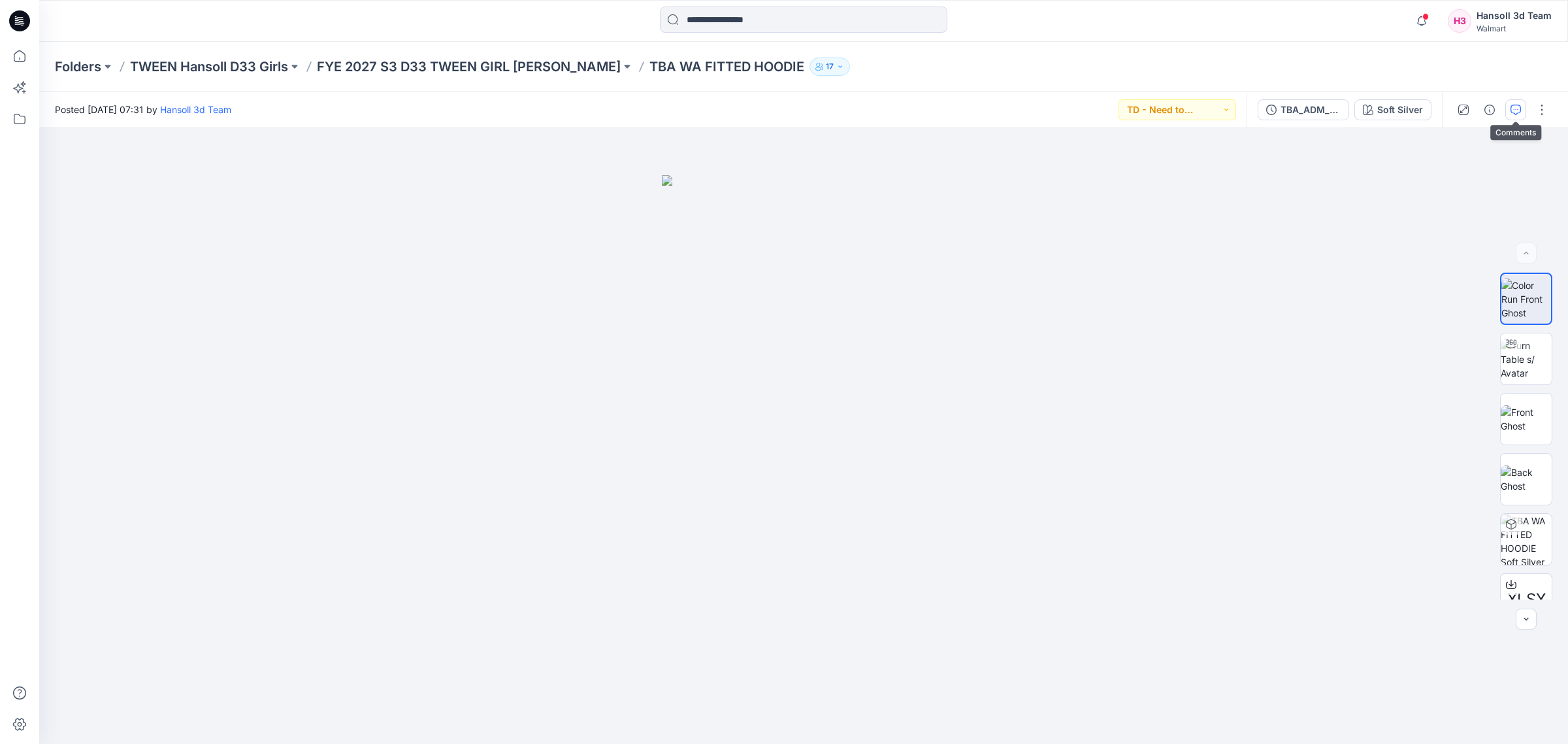
click at [1510, 106] on button "button" at bounding box center [1515, 109] width 21 height 21
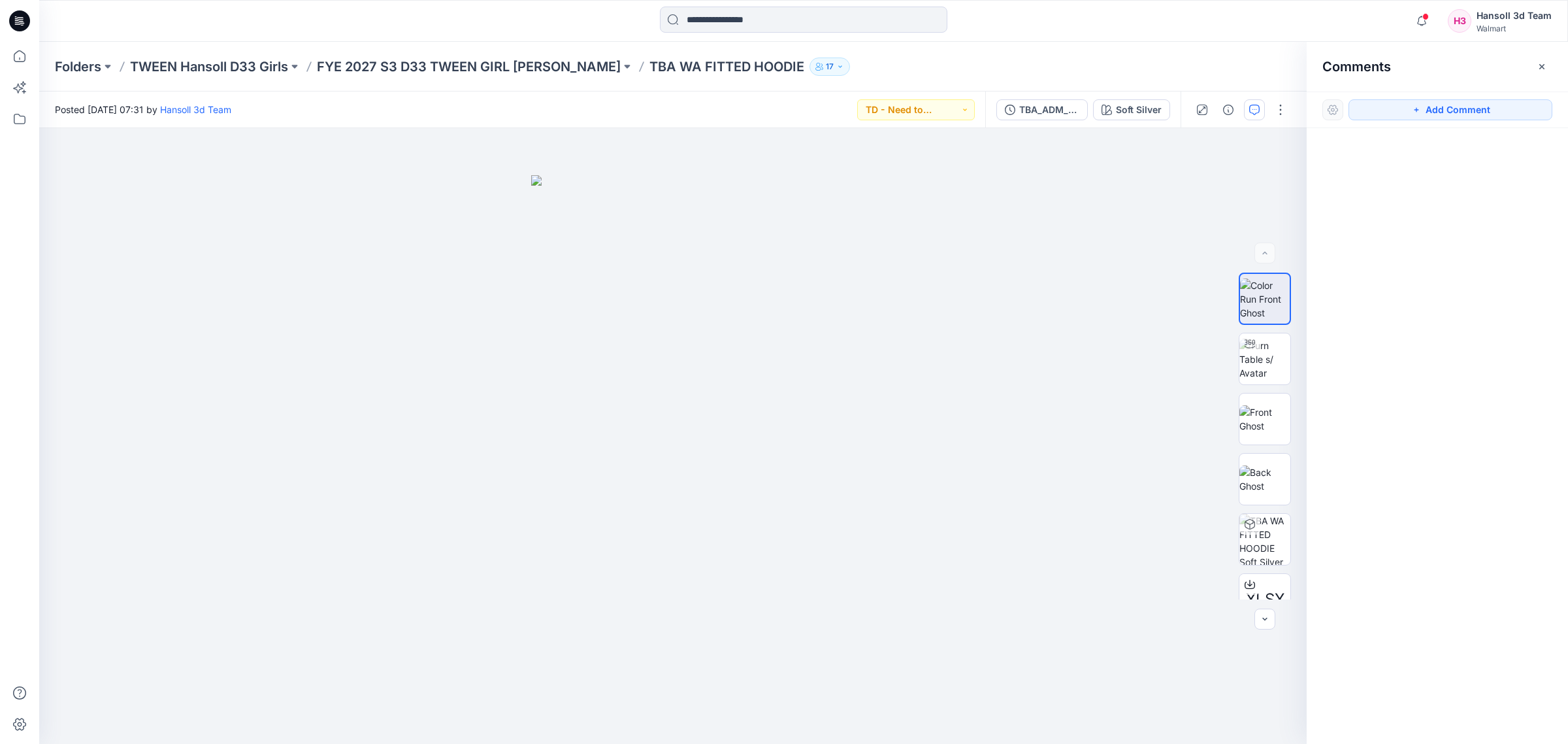
click at [474, 38] on div "Notifications [PERSON_NAME] [MEDICAL_DATA][PERSON_NAME] commented on HQ260290_A…" at bounding box center [804, 21] width 1530 height 42
click at [482, 60] on p "FYE 2027 S3 D33 TWEEN GIRL [PERSON_NAME]" at bounding box center [469, 66] width 304 height 18
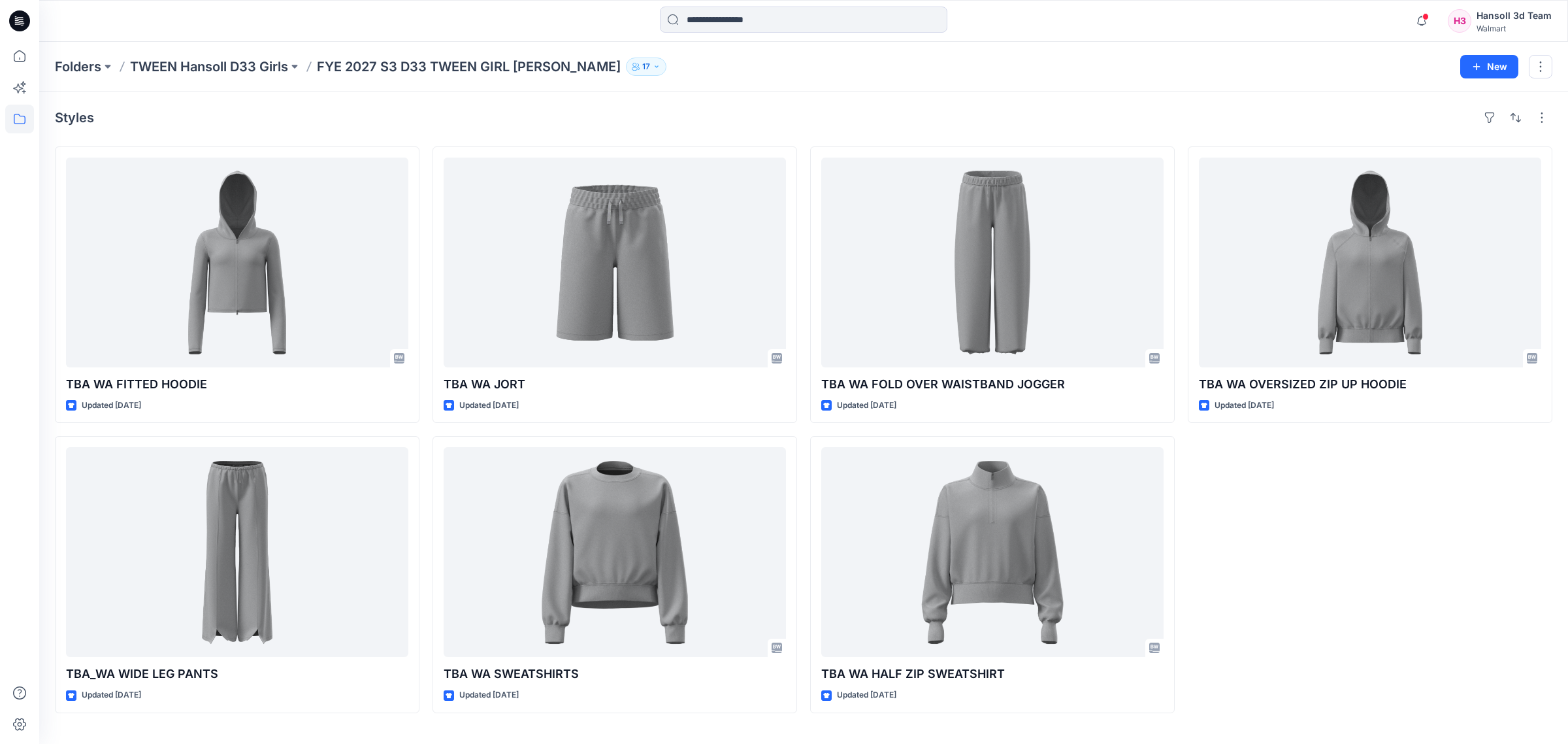
click at [1307, 531] on div "TBA WA OVERSIZED ZIP UP HOODIE Updated [DATE]" at bounding box center [1370, 430] width 365 height 567
click at [803, 701] on div "TBA WA FITTED HOODIE Updated [DATE] TBA_WA WIDE LEG PANTS Updated [DATE] TBA [G…" at bounding box center [803, 430] width 1497 height 567
click at [808, 424] on div "TBA WA FITTED HOODIE Updated [DATE] TBA_WA WIDE LEG PANTS Updated [DATE] TBA [G…" at bounding box center [803, 430] width 1497 height 567
click at [1277, 664] on div "TBA WA OVERSIZED ZIP UP HOODIE Updated [DATE]" at bounding box center [1370, 430] width 365 height 567
click at [1281, 667] on div "TBA WA OVERSIZED ZIP UP HOODIE Updated [DATE]" at bounding box center [1370, 430] width 365 height 567
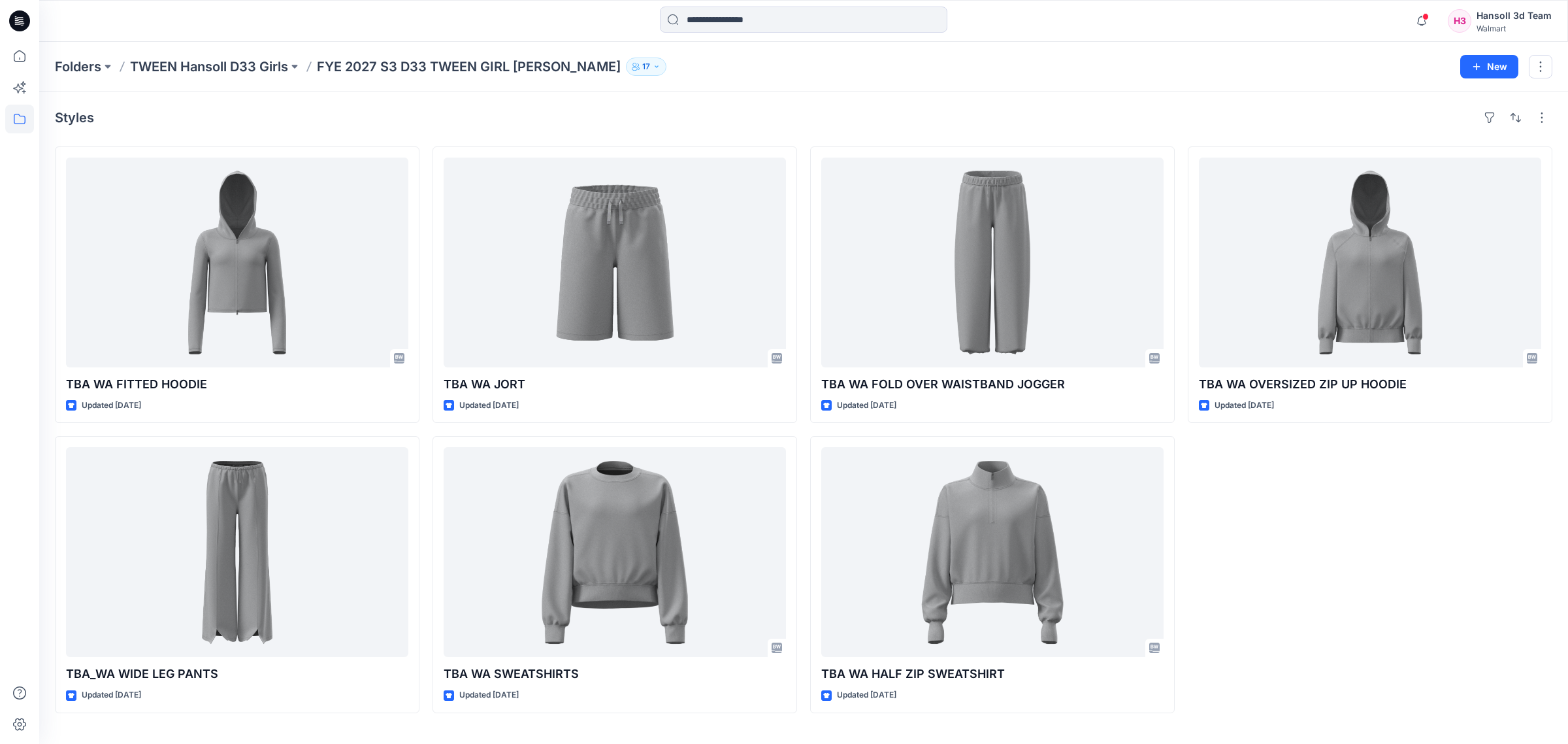
click at [799, 736] on div "Styles TBA WA FITTED HOODIE Updated [DATE] TBA_WA WIDE LEG PANTS Updated [DATE]…" at bounding box center [804, 418] width 1530 height 653
